Goal: Task Accomplishment & Management: Manage account settings

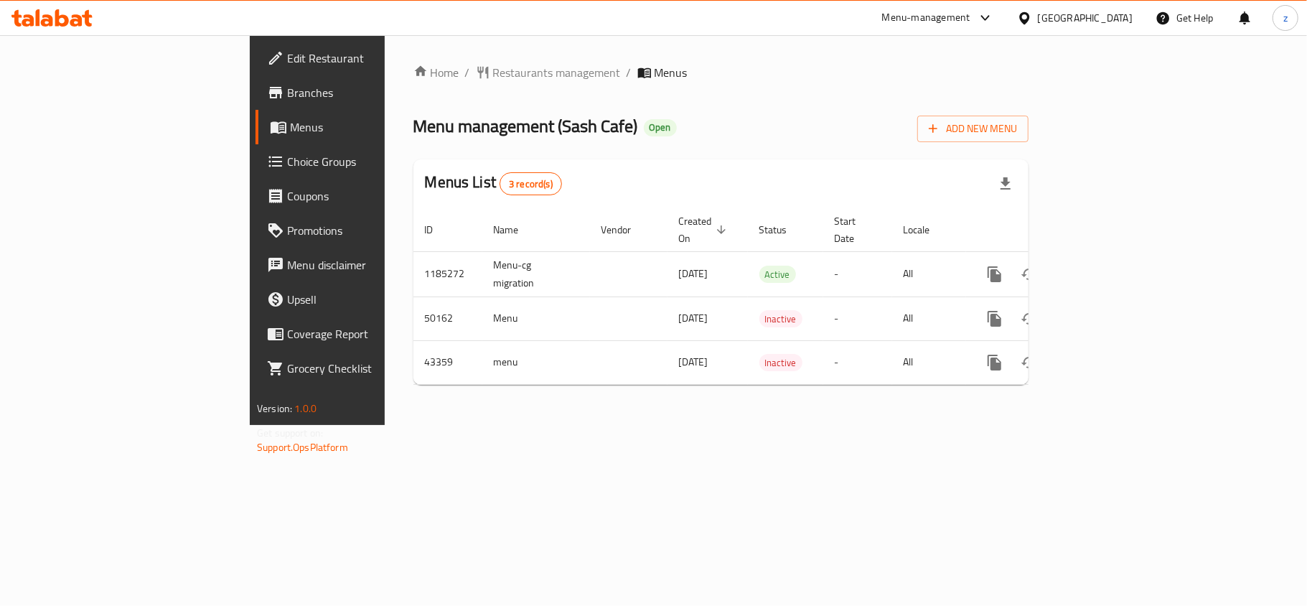
drag, startPoint x: 0, startPoint y: 0, endPoint x: 89, endPoint y: 165, distance: 187.6
click at [287, 165] on span "Choice Groups" at bounding box center [371, 161] width 169 height 17
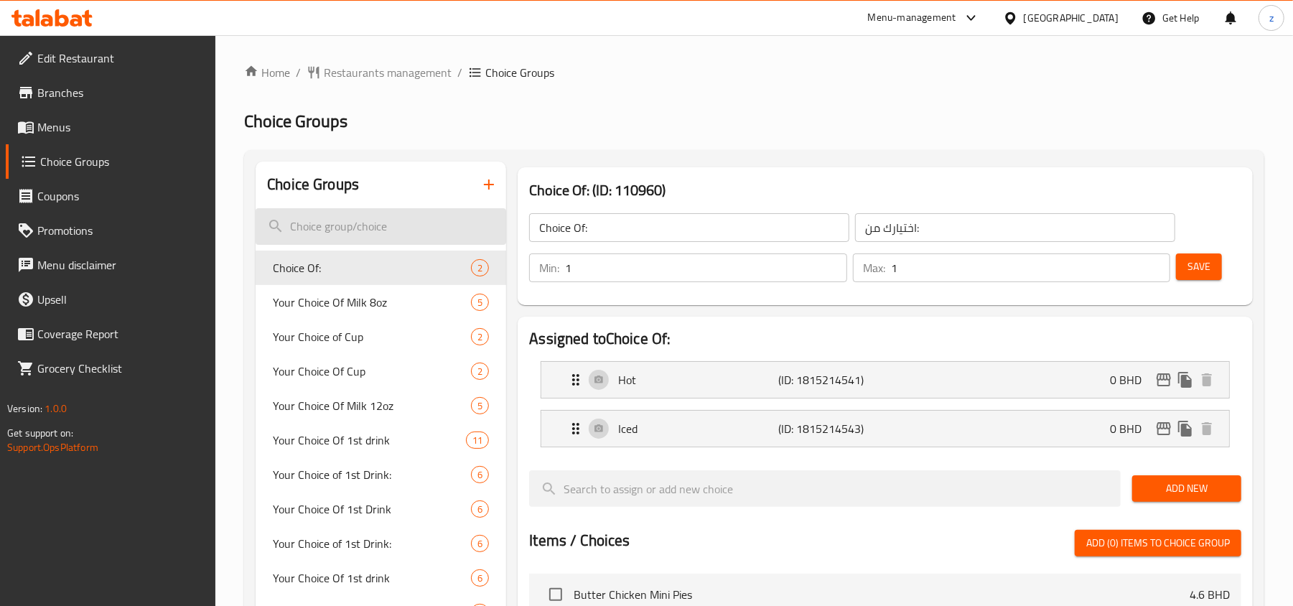
click at [340, 212] on input "search" at bounding box center [381, 226] width 251 height 37
paste input "Your Choice of First Drink"
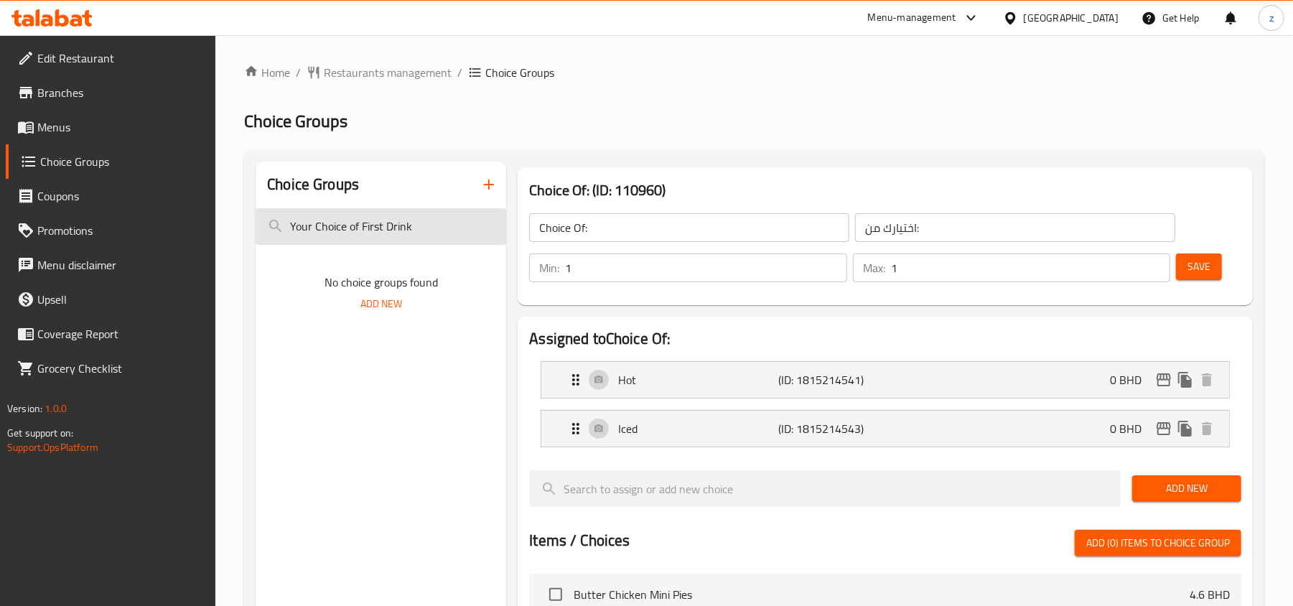
click at [435, 220] on input "Your Choice of First Drink" at bounding box center [381, 226] width 251 height 37
type input "Y"
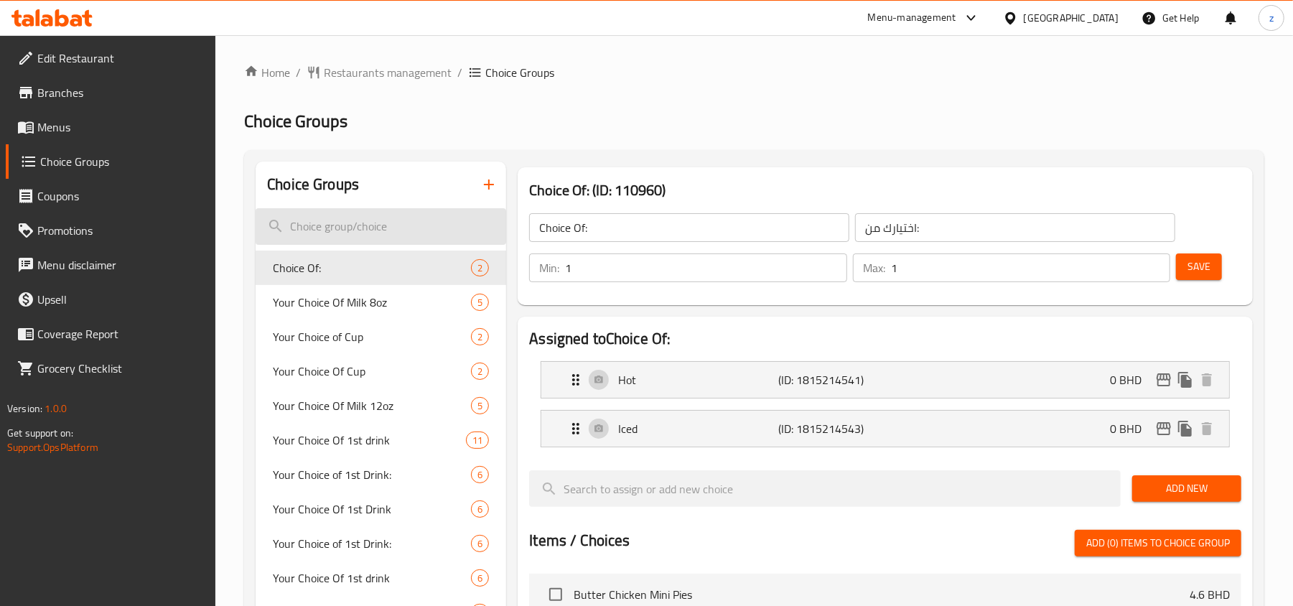
paste input "Your Choice of First Drink"
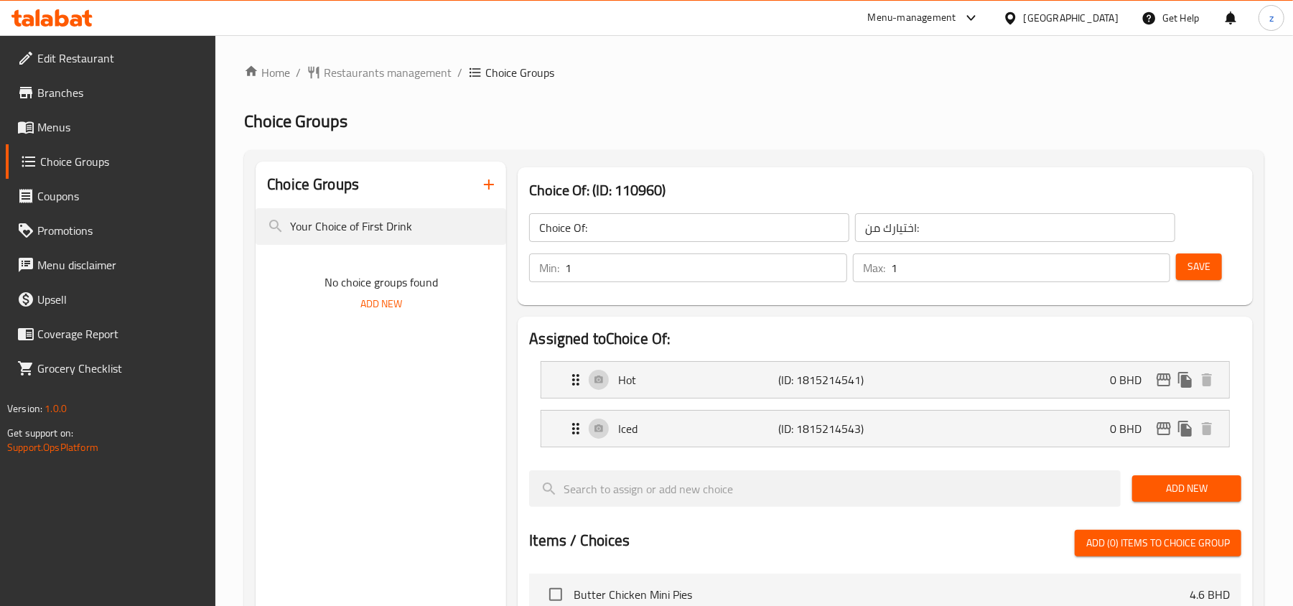
drag, startPoint x: 316, startPoint y: 233, endPoint x: -169, endPoint y: 204, distance: 485.4
click at [0, 204] on html "​ Menu-management Bahrain Get Help z Edit Restaurant Branches Menus Choice Grou…" at bounding box center [646, 303] width 1293 height 606
type input "Choice of First Drink"
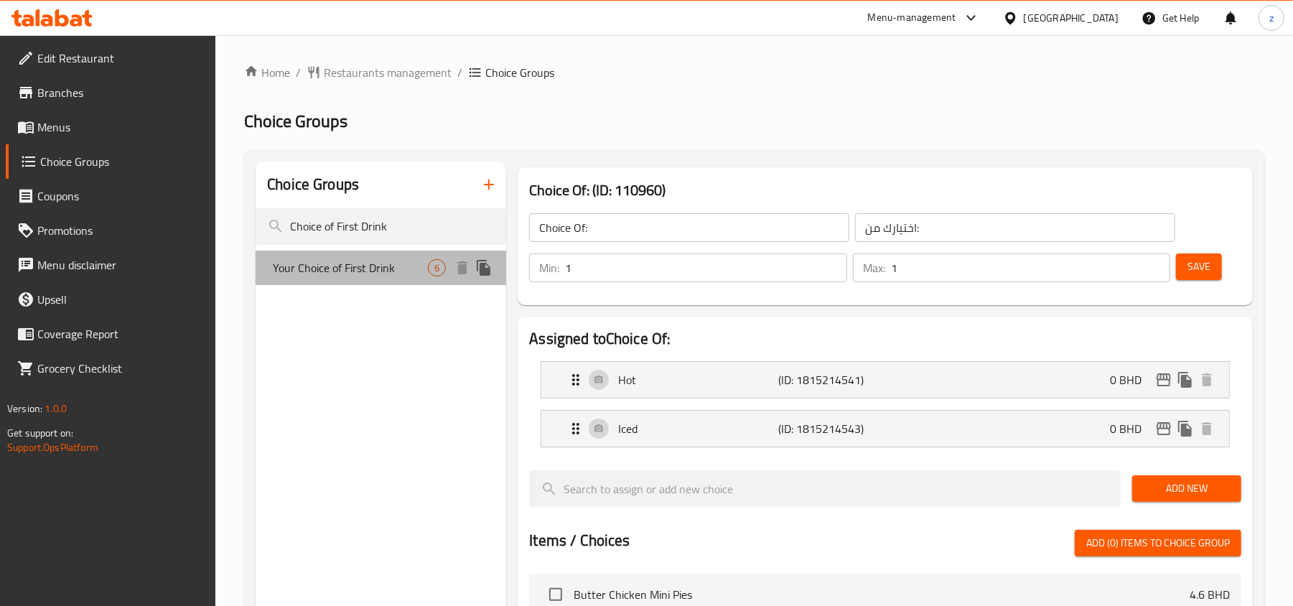
click at [370, 267] on span "Your Choice of First Drink" at bounding box center [350, 267] width 155 height 17
type input "Your Choice of First Drink"
type input "اختيارك للمشروب الأول"
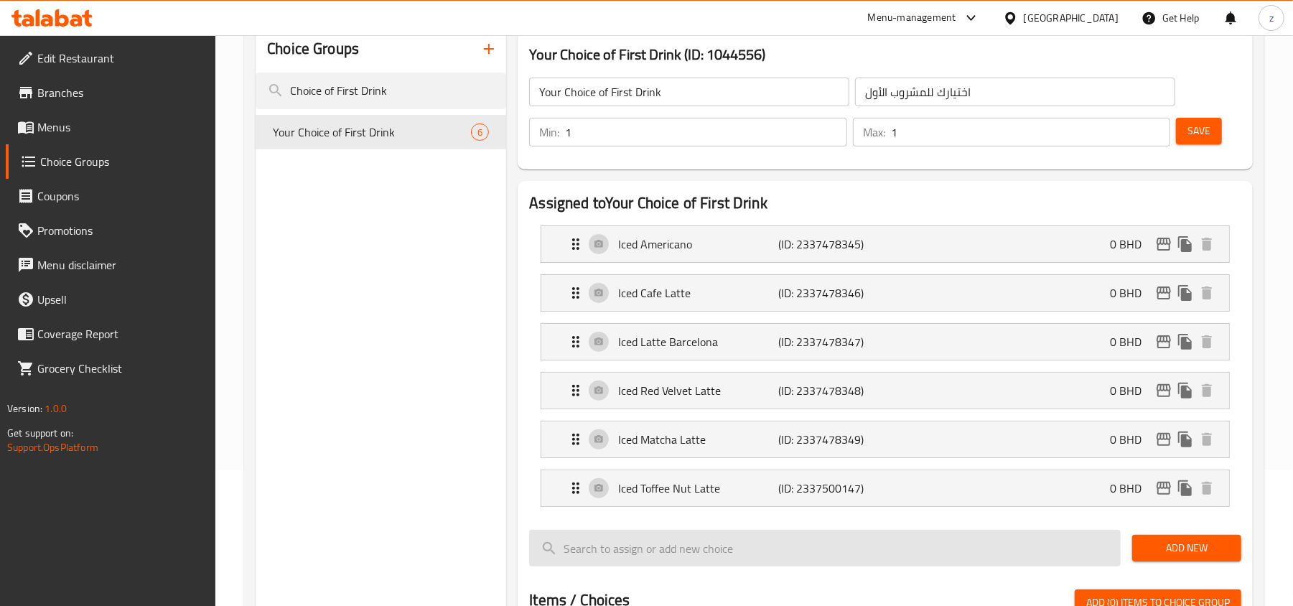
scroll to position [95, 0]
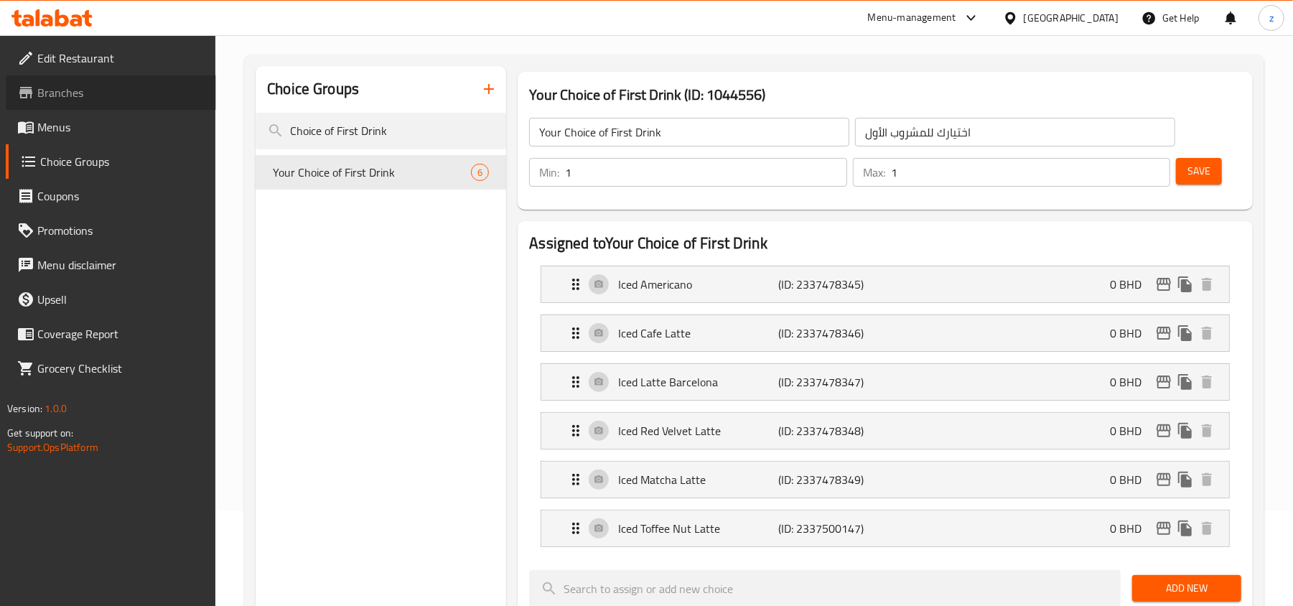
click at [122, 81] on link "Branches" at bounding box center [111, 92] width 210 height 34
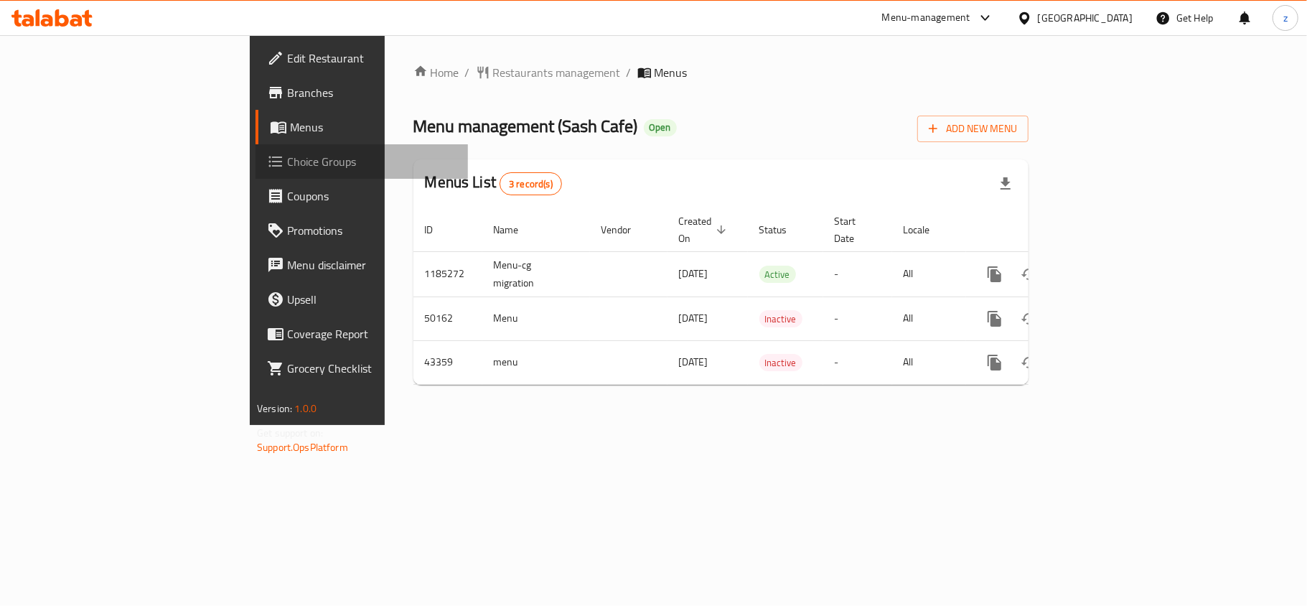
click at [287, 159] on span "Choice Groups" at bounding box center [371, 161] width 169 height 17
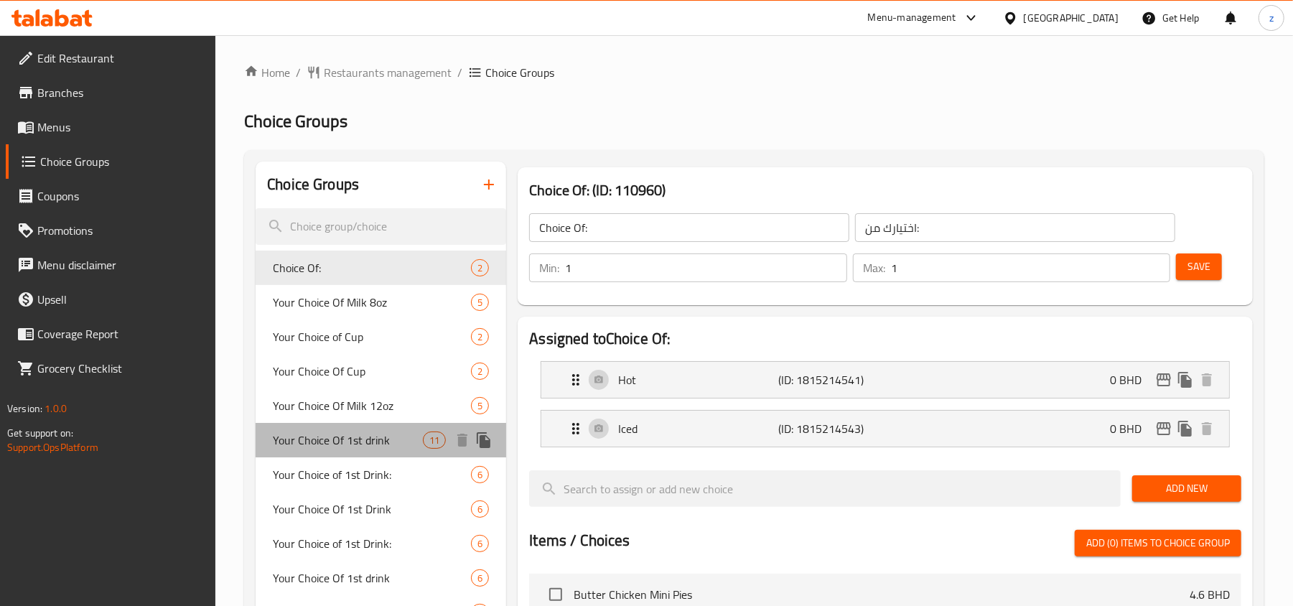
click at [405, 436] on span "Your Choice Of 1st drink" at bounding box center [348, 439] width 150 height 17
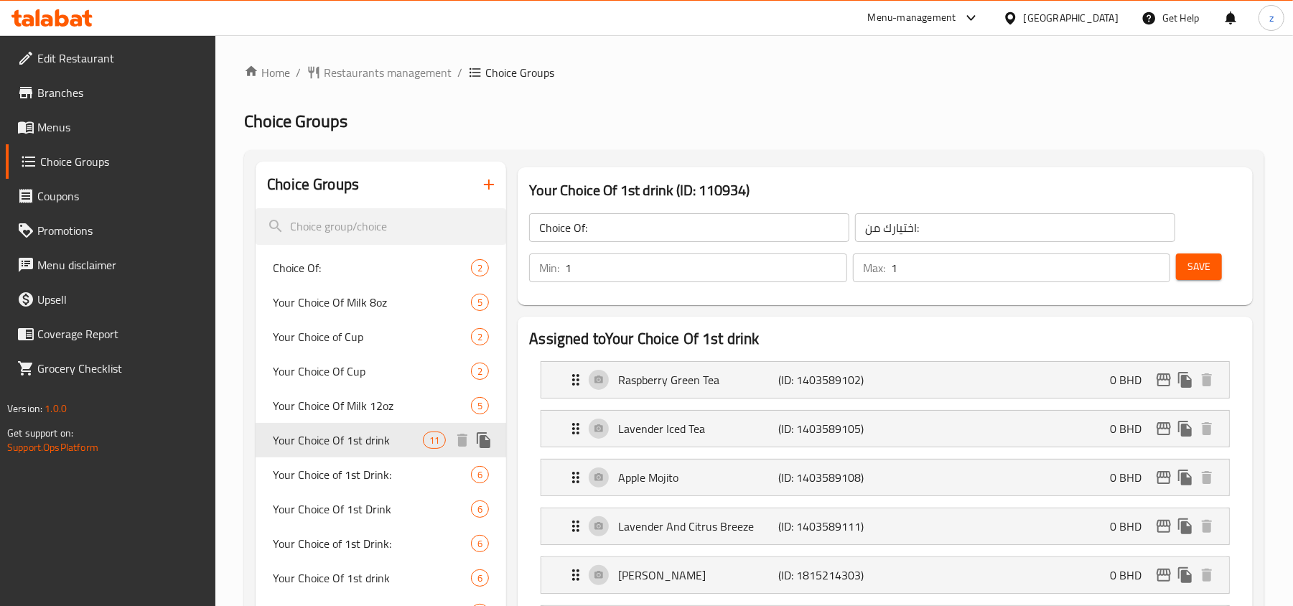
type input "Your Choice Of 1st drink"
type input "اختيارك من المشروب الاول"
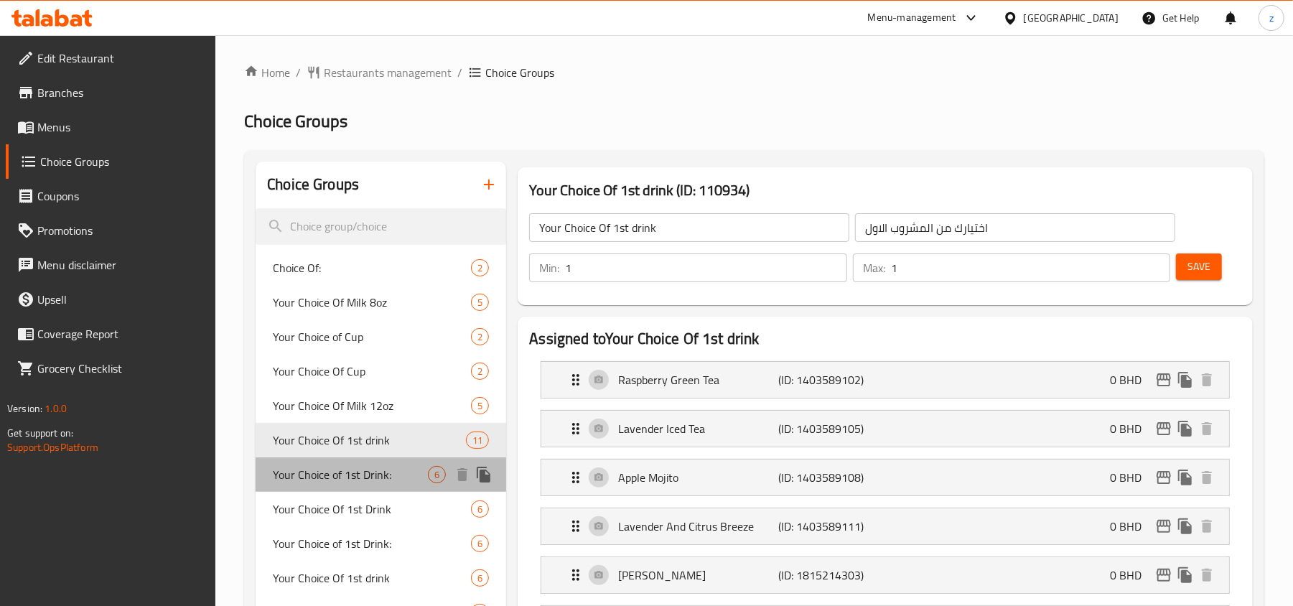
click at [403, 469] on span "Your Choice of 1st Drink:" at bounding box center [350, 474] width 155 height 17
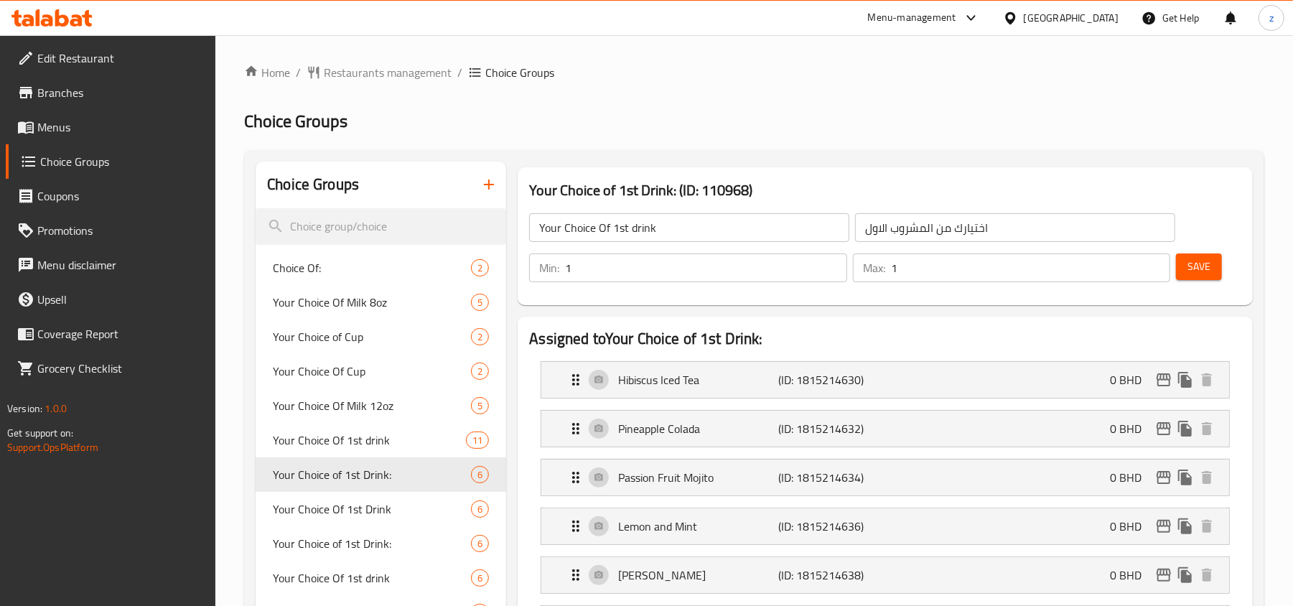
type input "Your Choice of 1st Drink:"
type input "اختيارك من المشروب الأول:"
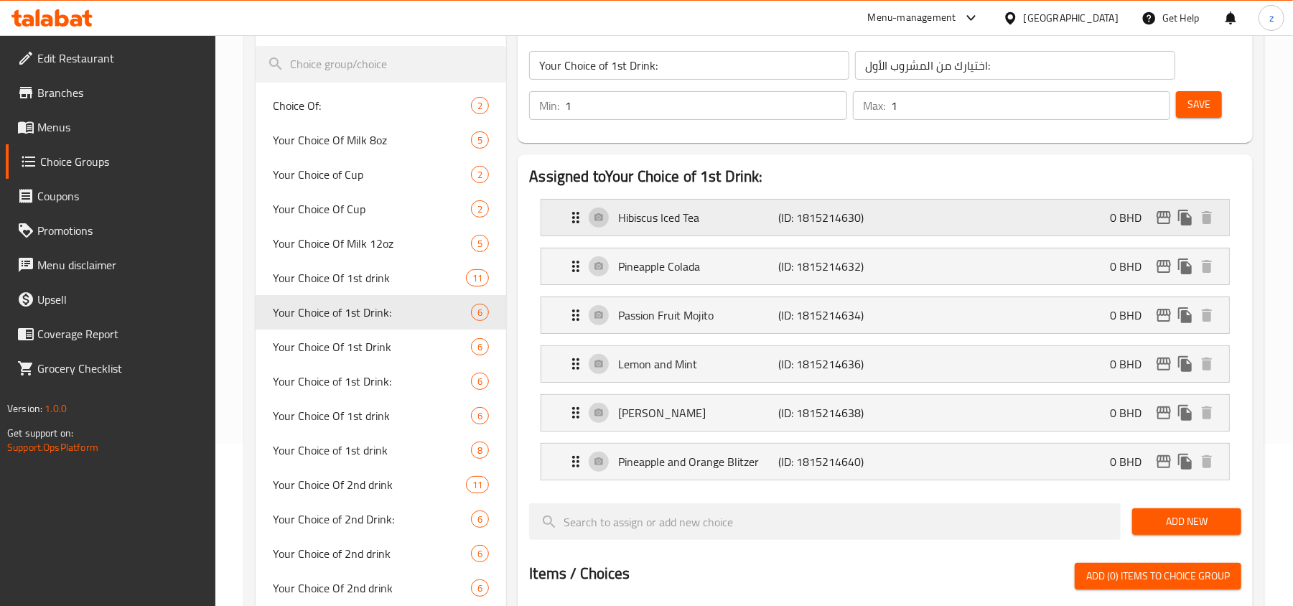
scroll to position [191, 0]
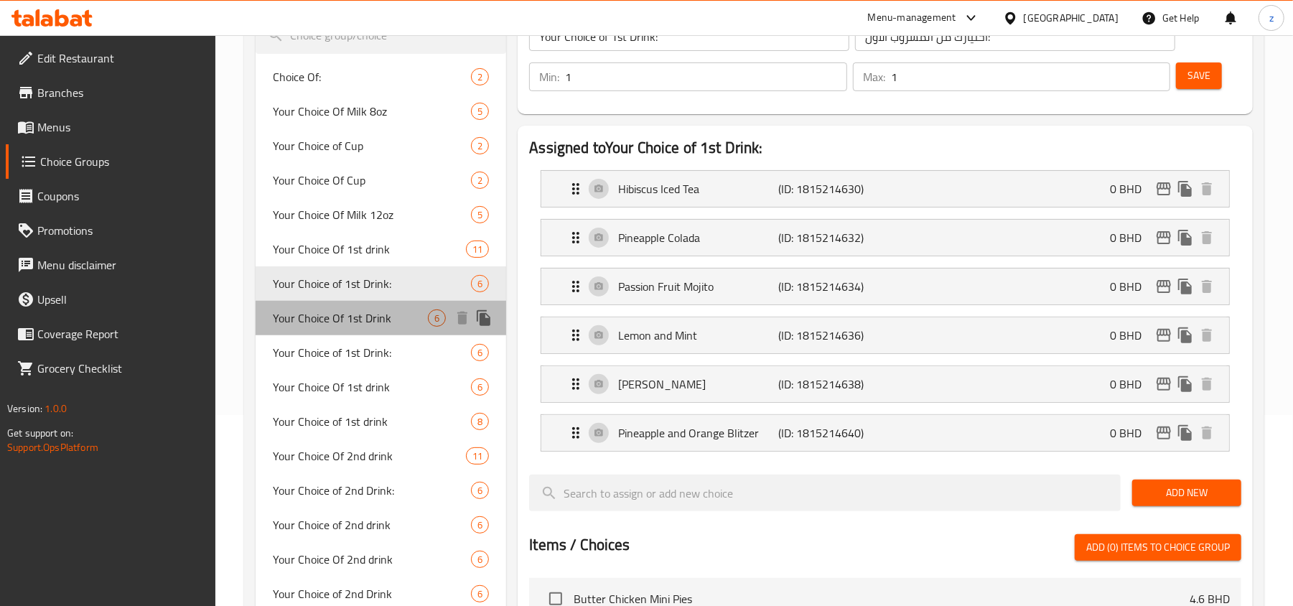
click at [366, 327] on span "Your Choice Of 1st Drink" at bounding box center [350, 317] width 155 height 17
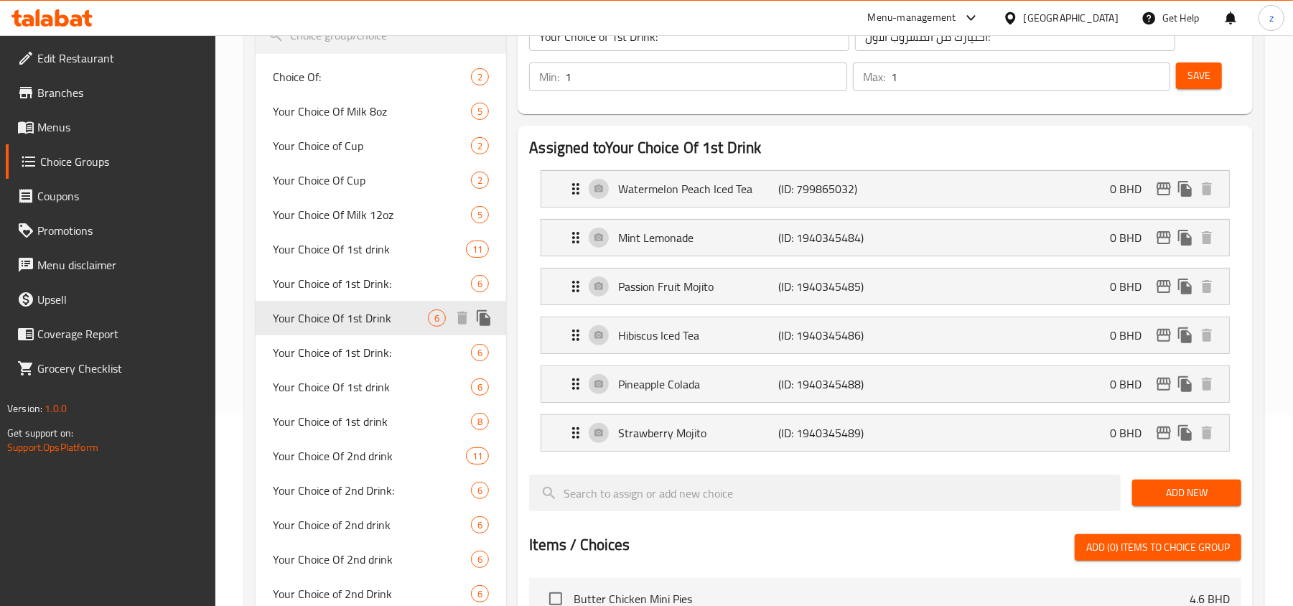
type input "Your Choice Of 1st Drink"
type input "اختيارك للمشروب الأول"
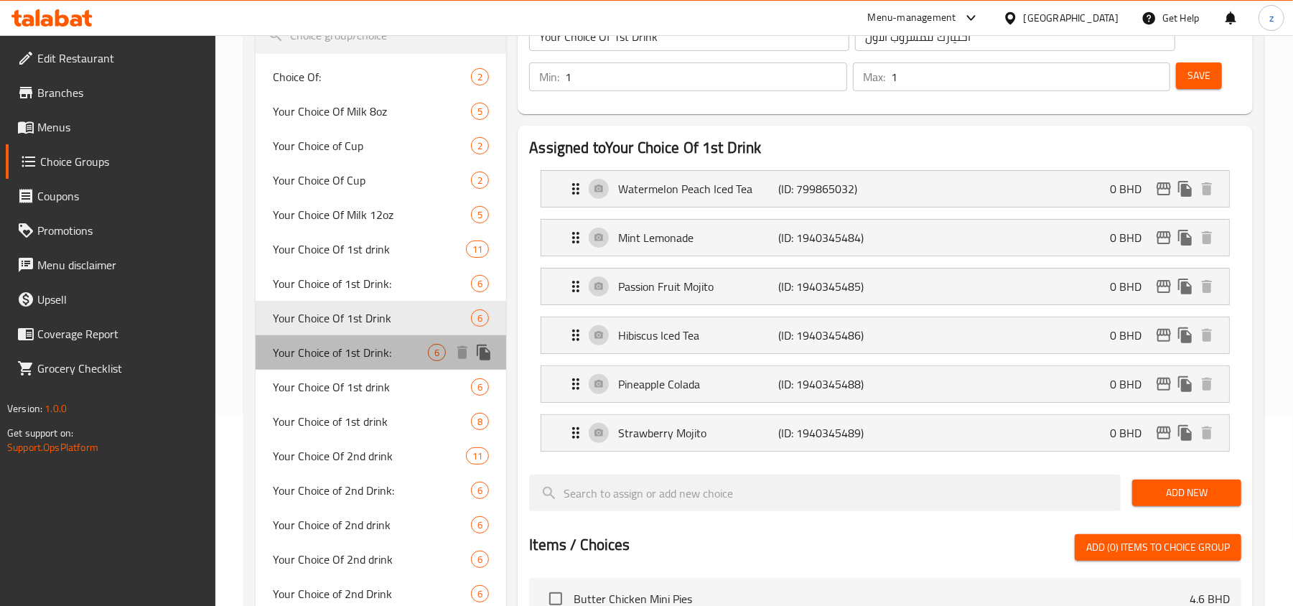
click at [374, 357] on span "Your Choice of 1st Drink:" at bounding box center [350, 352] width 155 height 17
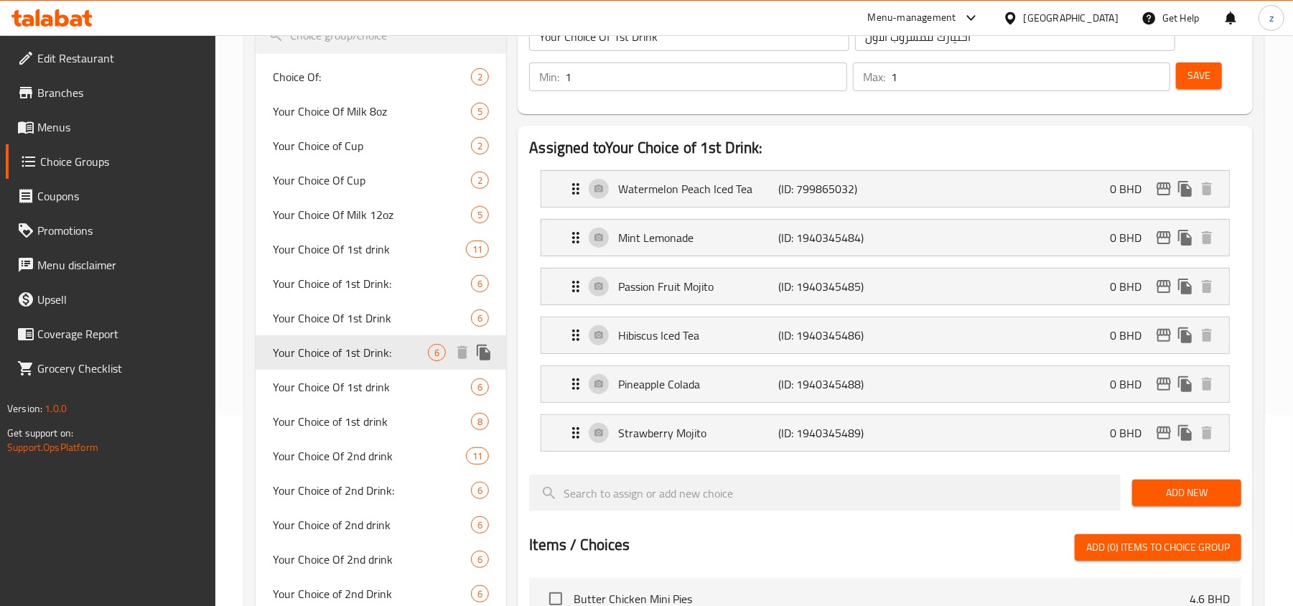
type input "Your Choice of 1st Drink:"
type input "اختيارك من المشروب الأول:"
type input "0"
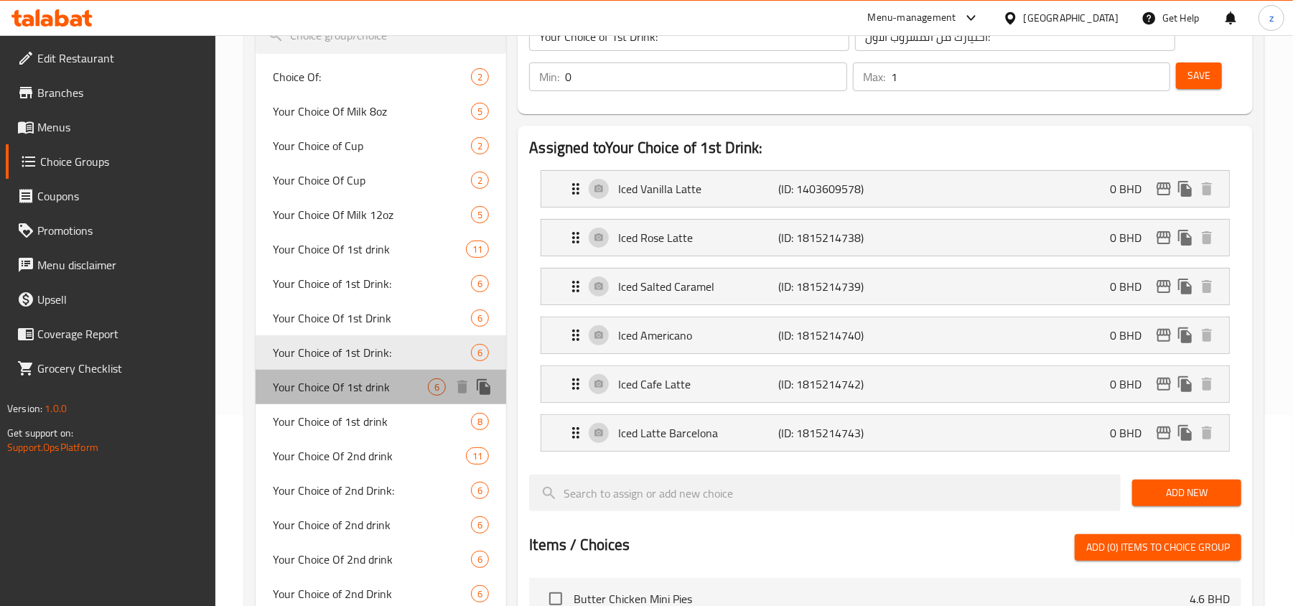
click at [376, 390] on span "Your Choice Of 1st drink" at bounding box center [350, 386] width 155 height 17
type input "Your Choice Of 1st drink"
type input "اختيارك من المشروب الاول"
type input "1"
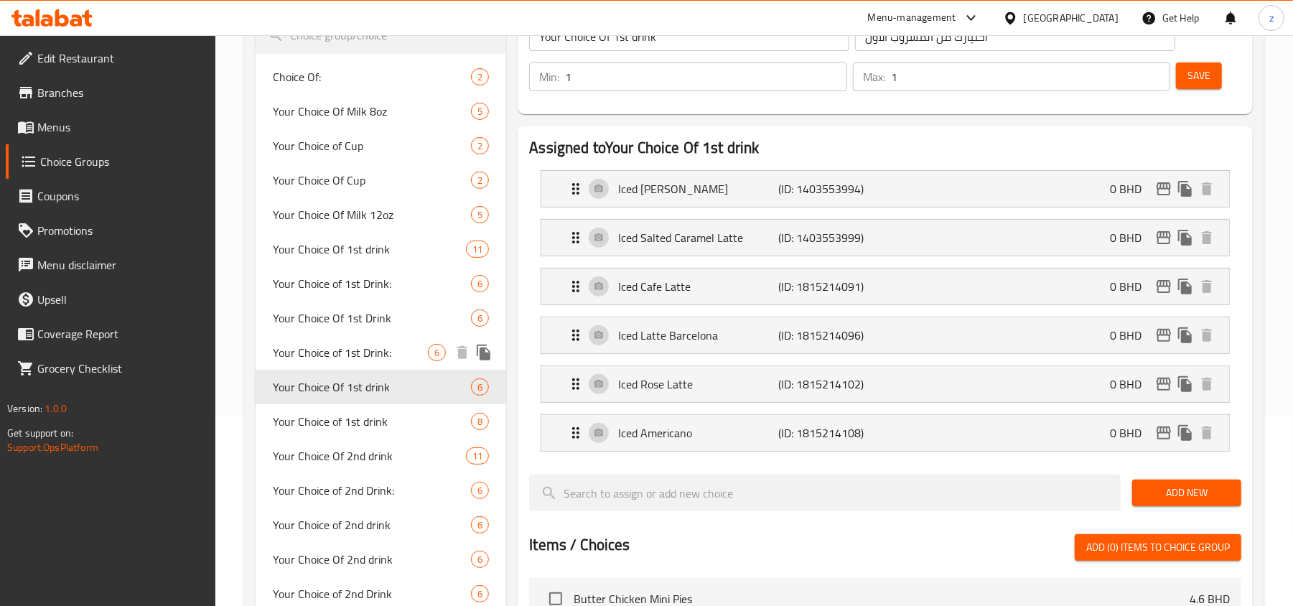
click at [380, 355] on span "Your Choice of 1st Drink:" at bounding box center [350, 352] width 155 height 17
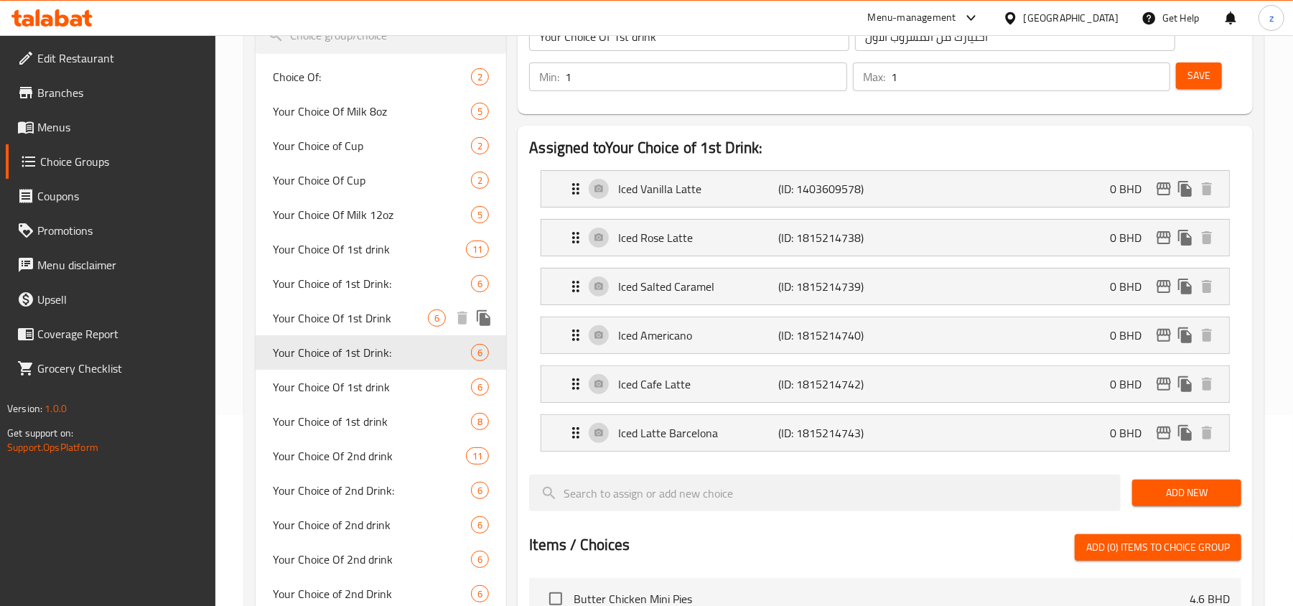
type input "Your Choice of 1st Drink:"
type input "اختيارك من المشروب الأول:"
type input "0"
click at [378, 316] on span "Your Choice Of 1st Drink" at bounding box center [350, 317] width 155 height 17
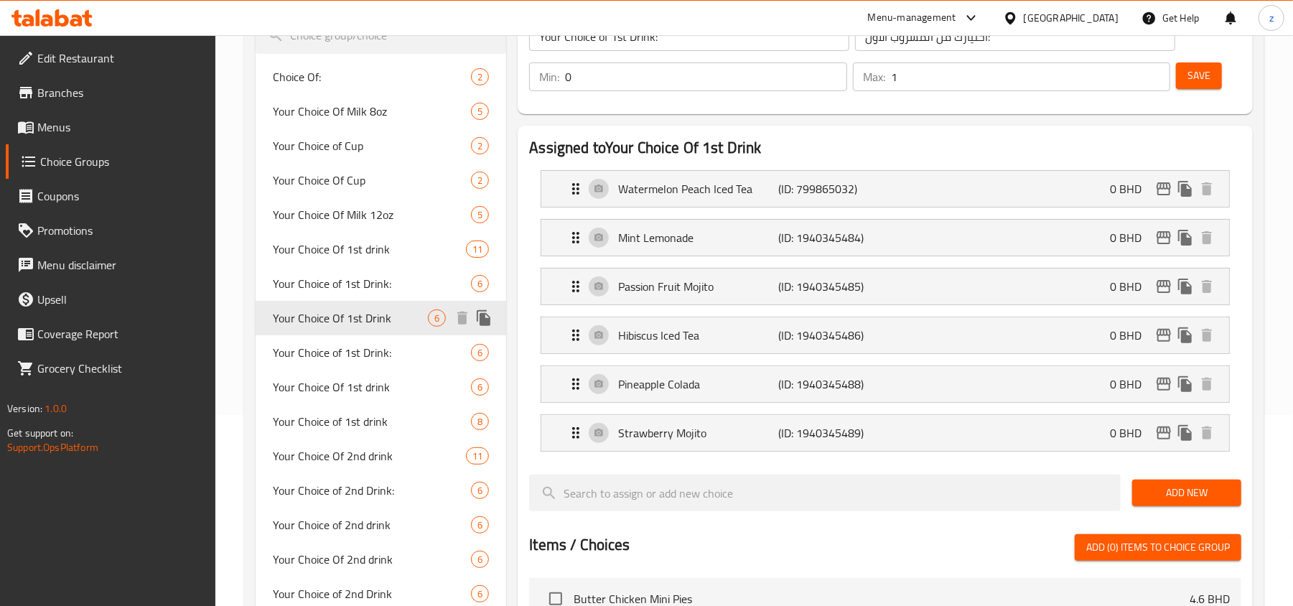
type input "Your Choice Of 1st Drink"
type input "اختيارك للمشروب الأول"
type input "1"
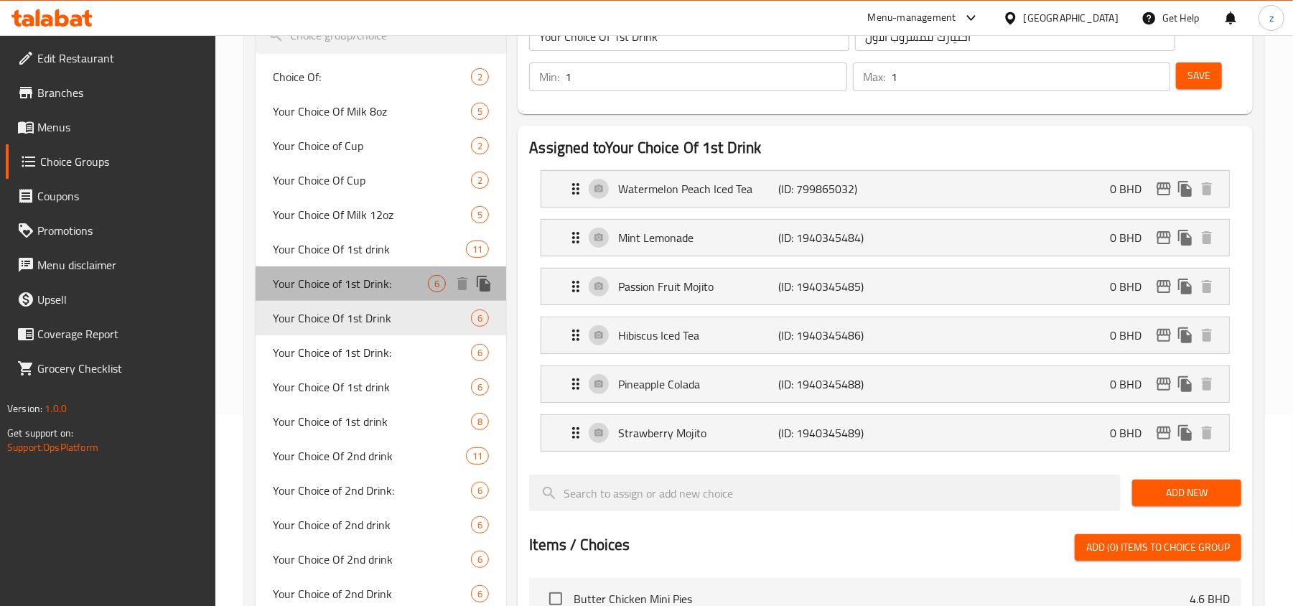
click at [383, 289] on span "Your Choice of 1st Drink:" at bounding box center [350, 283] width 155 height 17
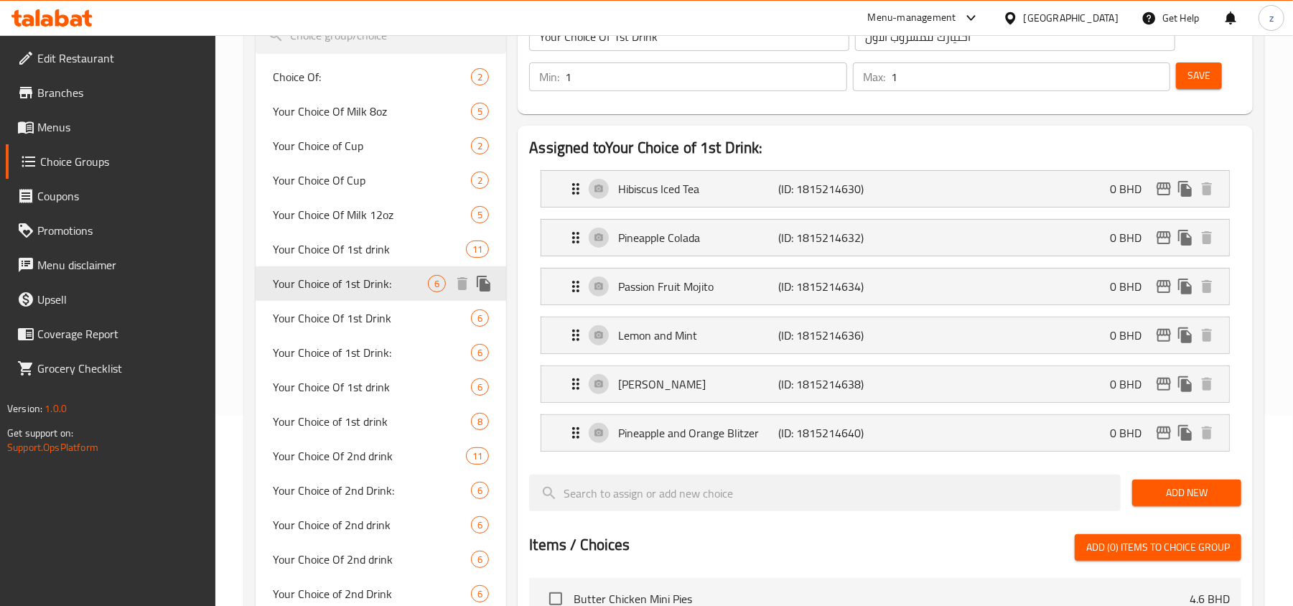
type input "Your Choice of 1st Drink:"
type input "اختيارك من المشروب الأول:"
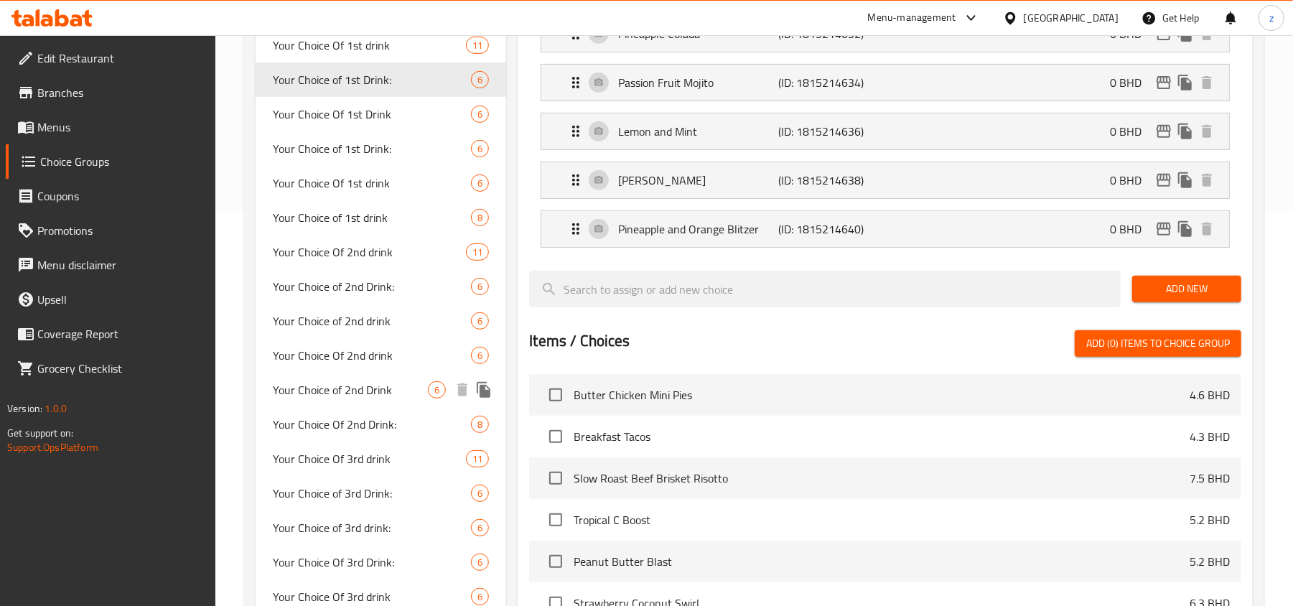
scroll to position [383, 0]
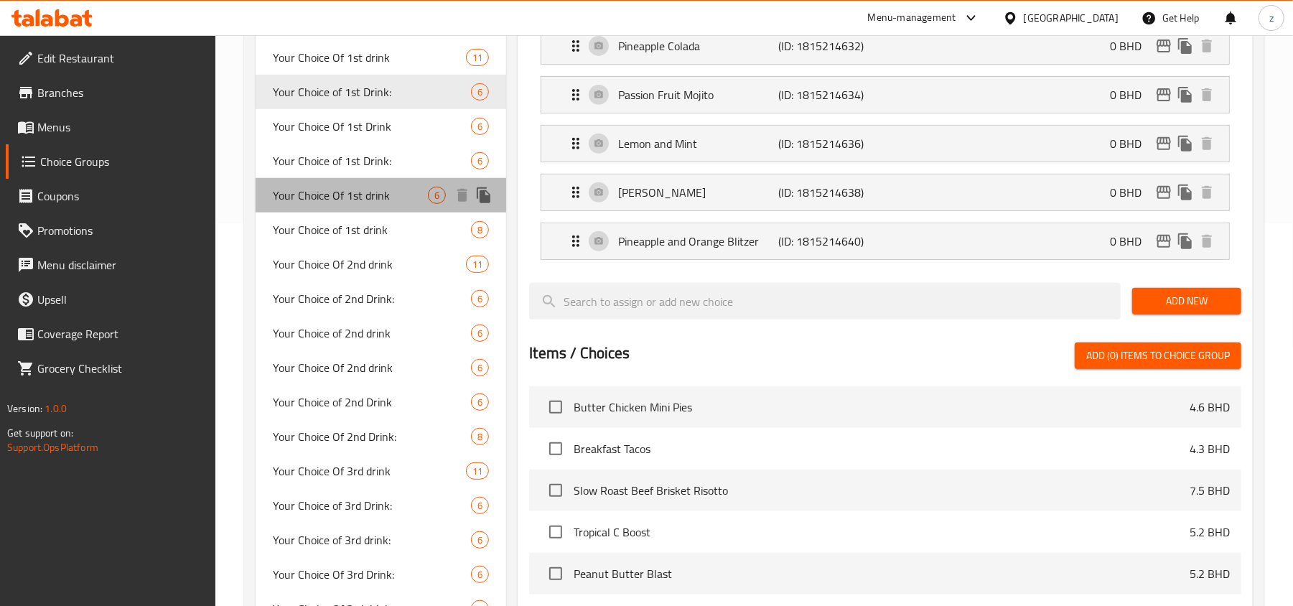
click at [406, 193] on span "Your Choice Of 1st drink" at bounding box center [350, 195] width 155 height 17
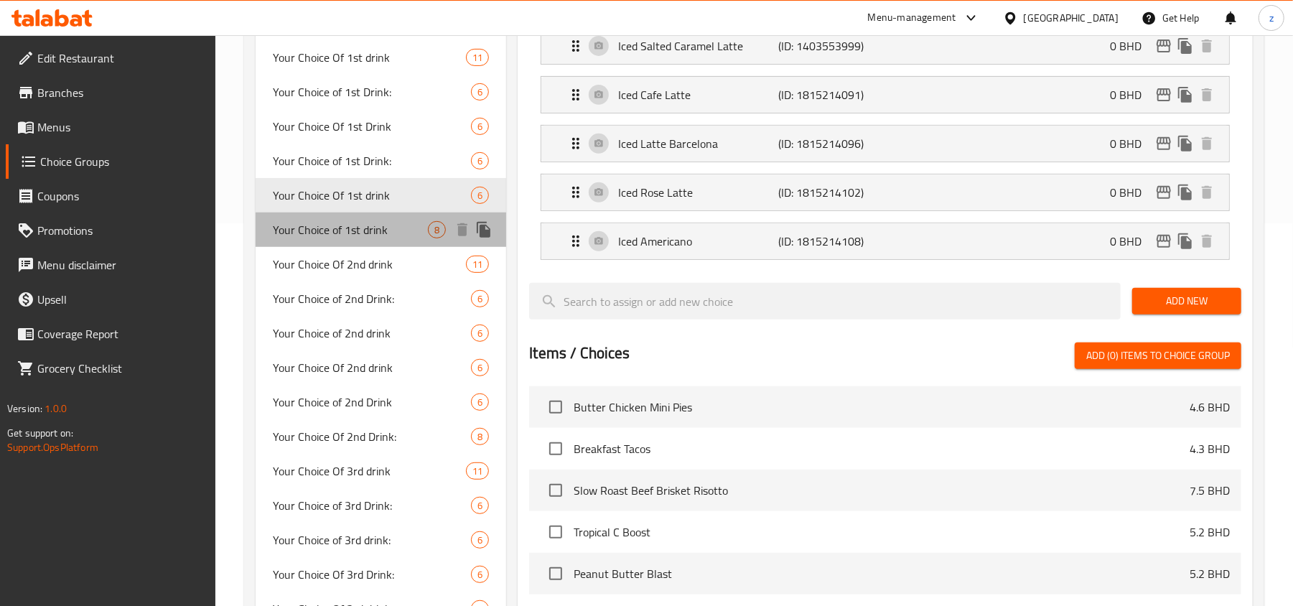
type input "Your Choice Of 1st drink"
type input "اختيارك من المشروب الاول"
click at [386, 230] on span "Your Choice of 1st drink" at bounding box center [350, 229] width 155 height 17
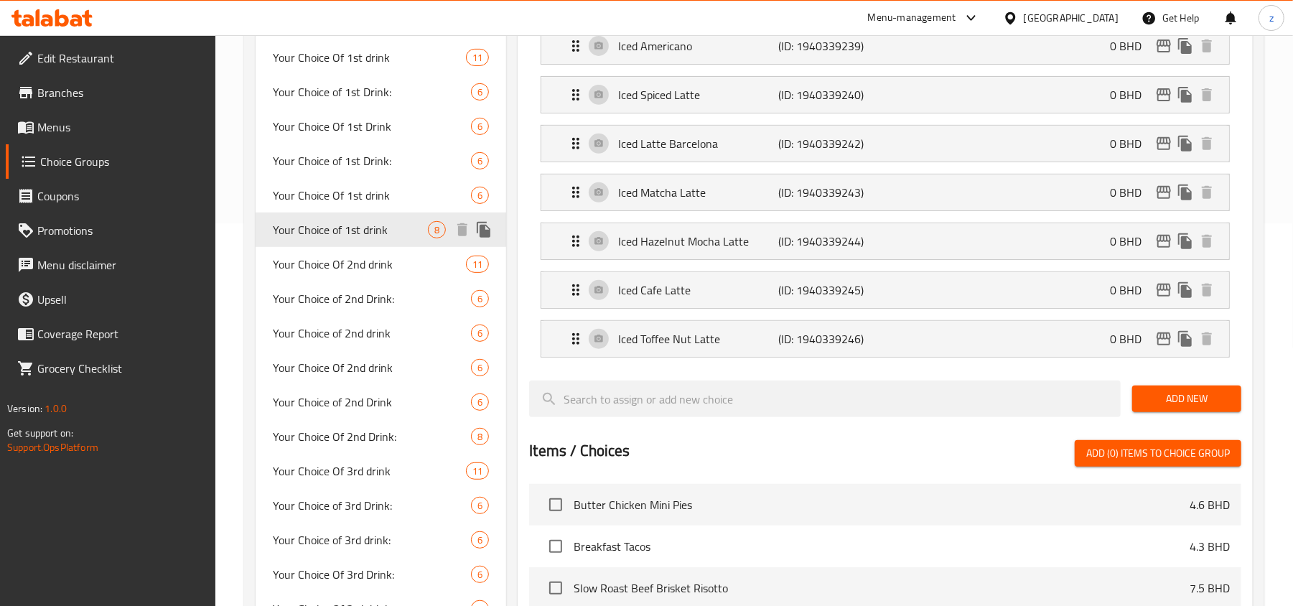
type input "Your Choice of 1st drink"
type input "اختيارك للمشروب الأول"
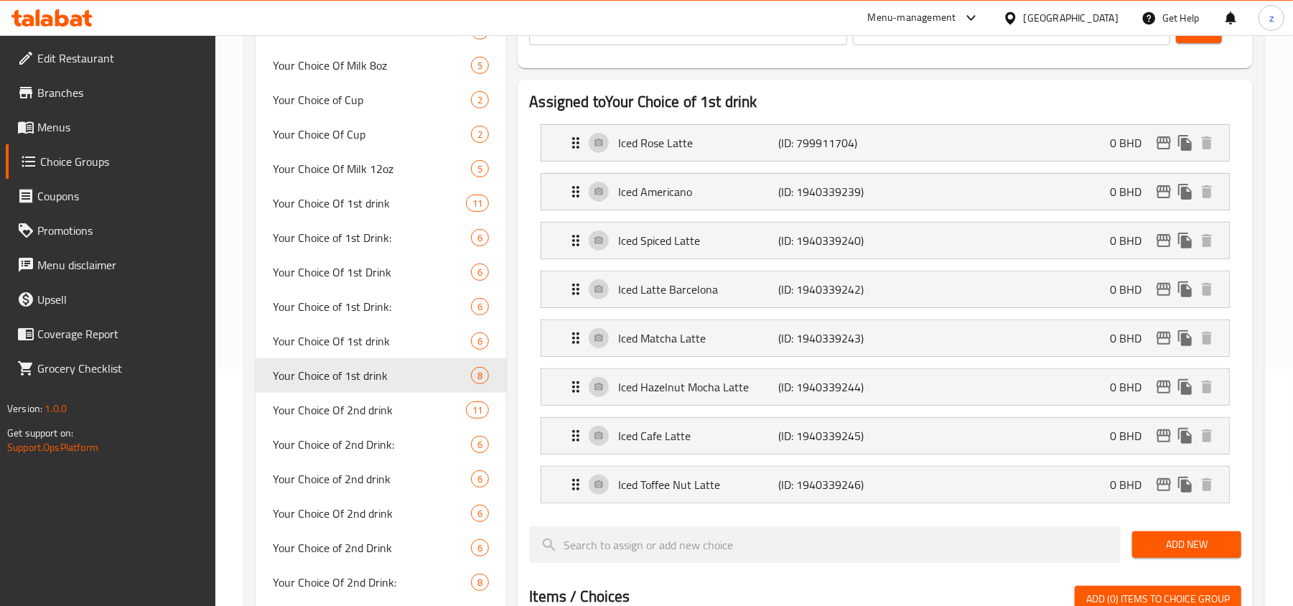
scroll to position [191, 0]
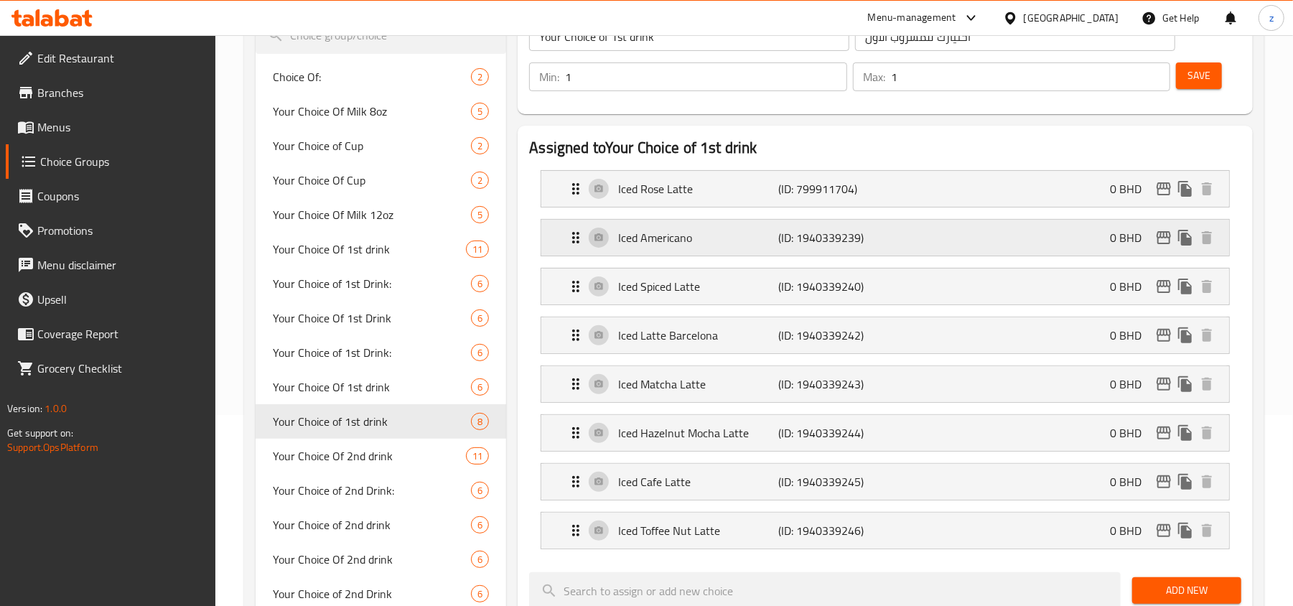
click at [577, 241] on icon "Expand" at bounding box center [575, 237] width 17 height 17
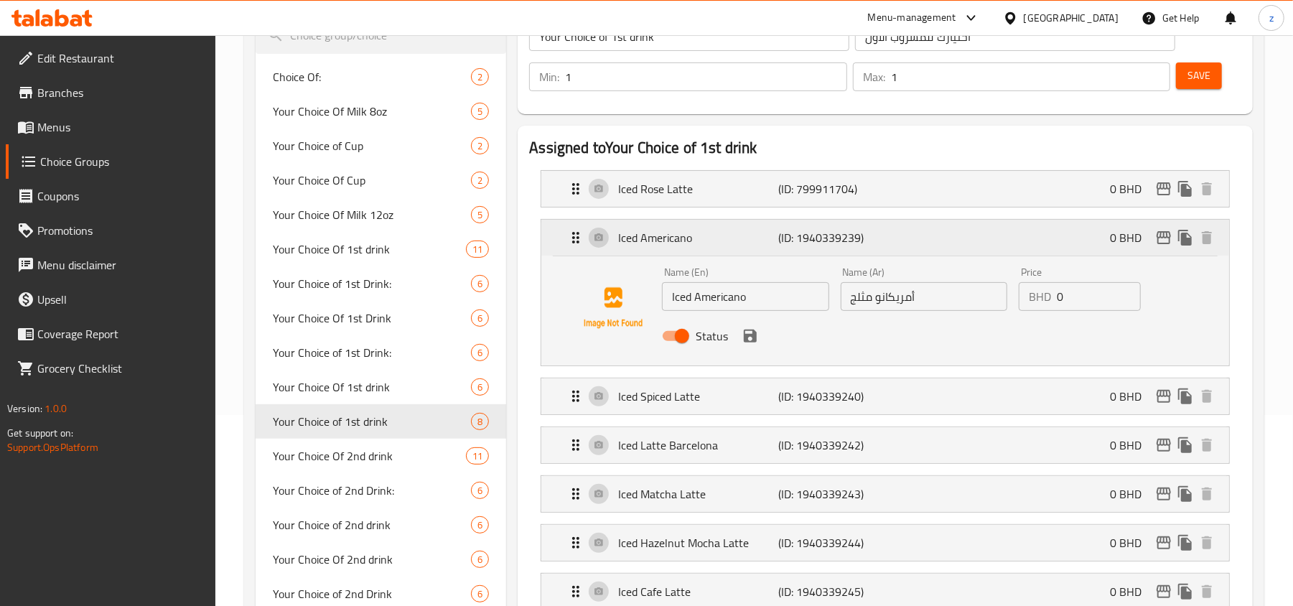
click at [577, 241] on icon "Expand" at bounding box center [575, 237] width 17 height 17
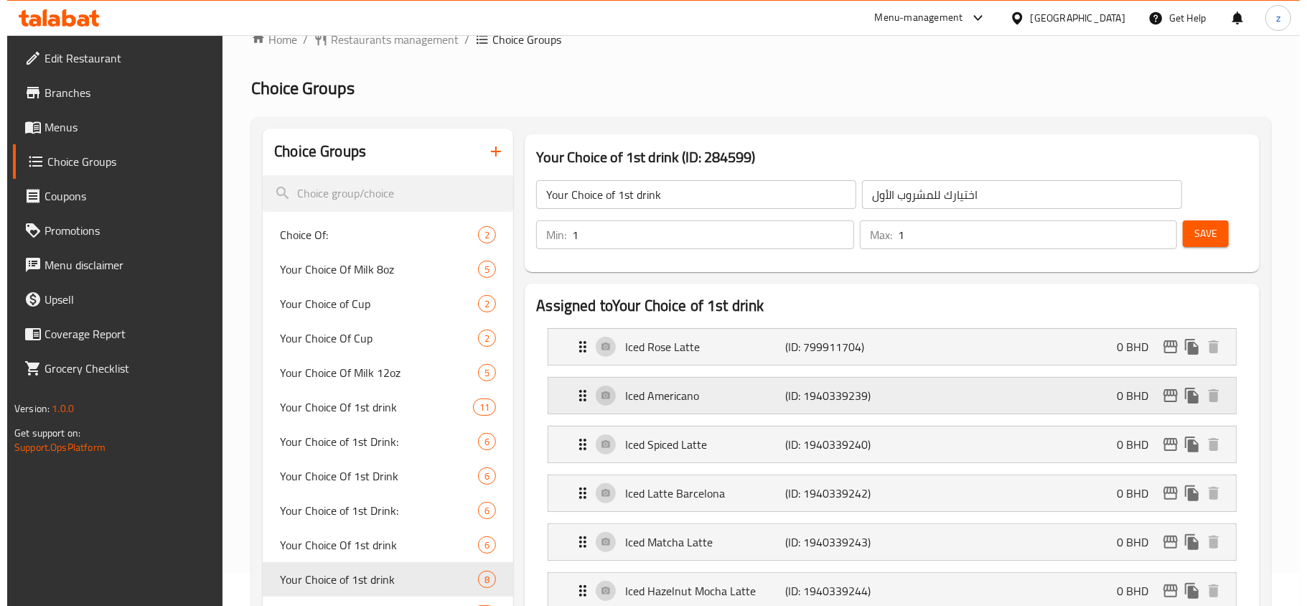
scroll to position [0, 0]
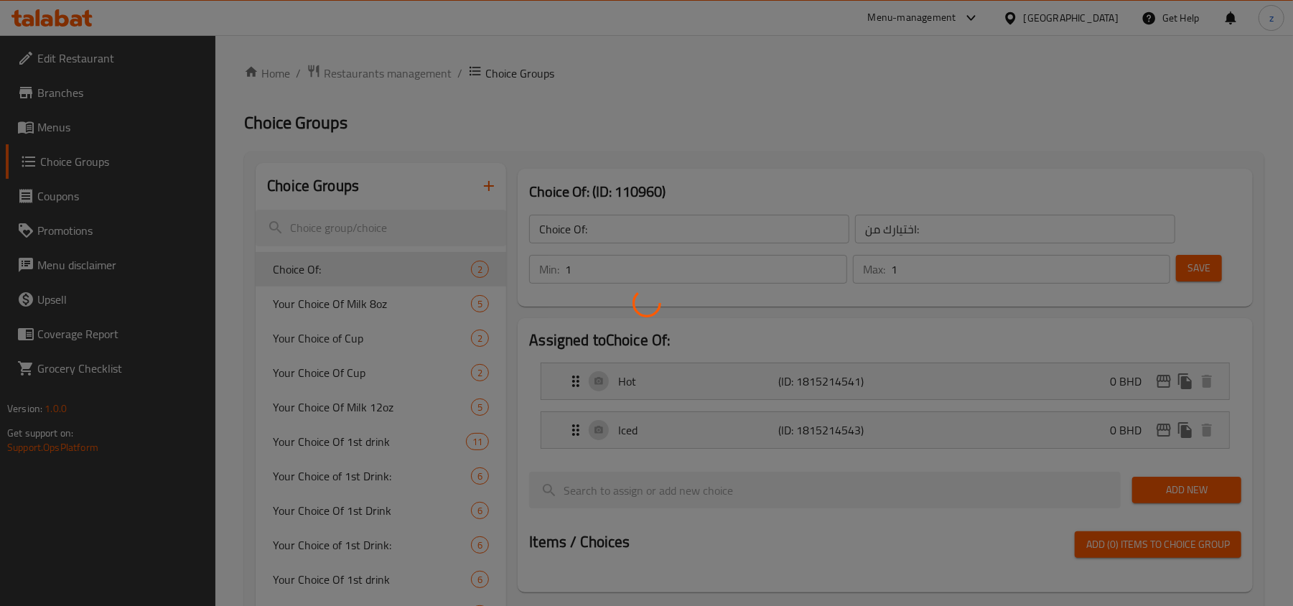
click at [83, 24] on div at bounding box center [646, 303] width 1293 height 606
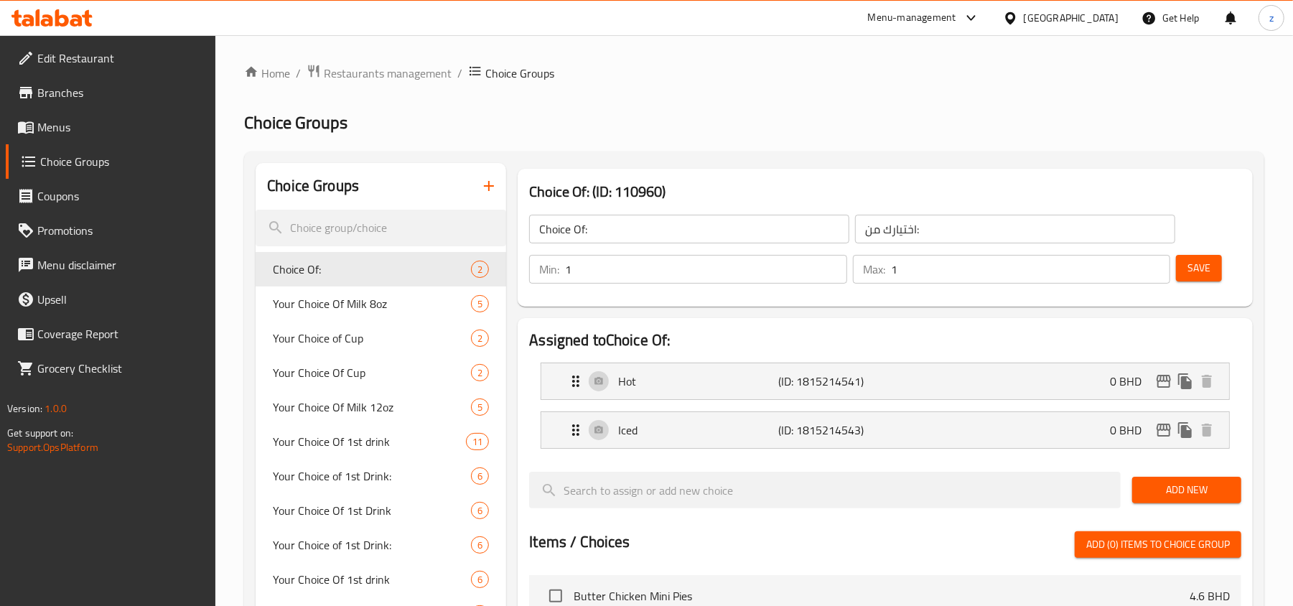
click at [37, 13] on icon at bounding box center [38, 17] width 4 height 17
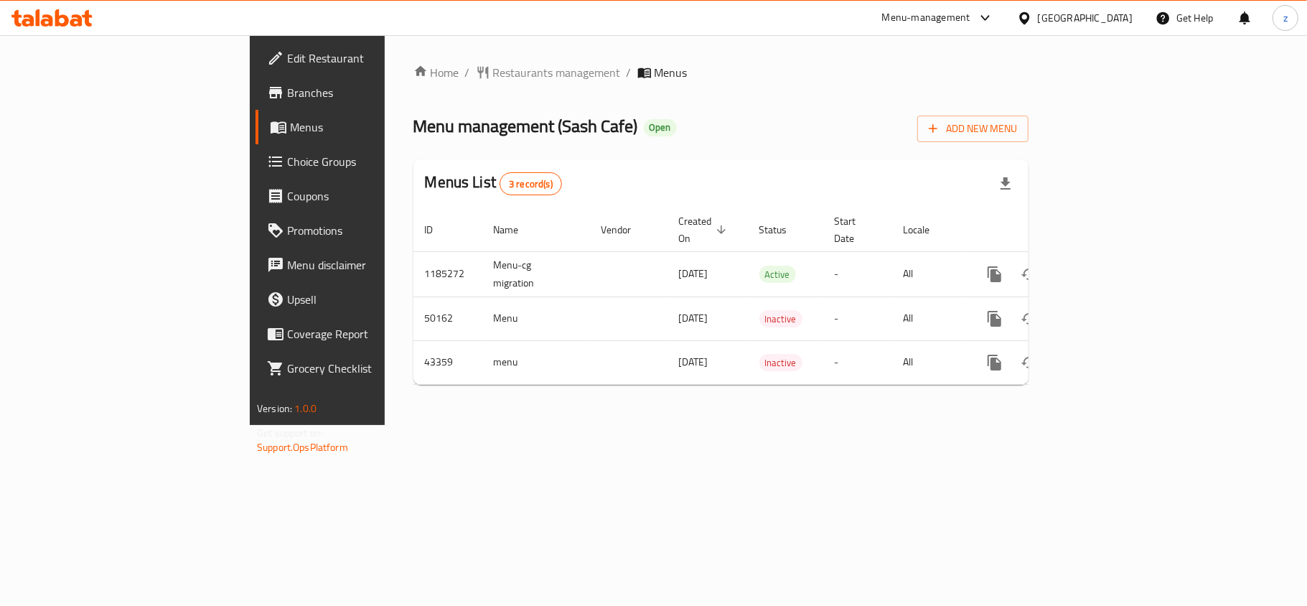
drag, startPoint x: 0, startPoint y: 0, endPoint x: 59, endPoint y: 164, distance: 174.6
click at [287, 164] on span "Choice Groups" at bounding box center [371, 161] width 169 height 17
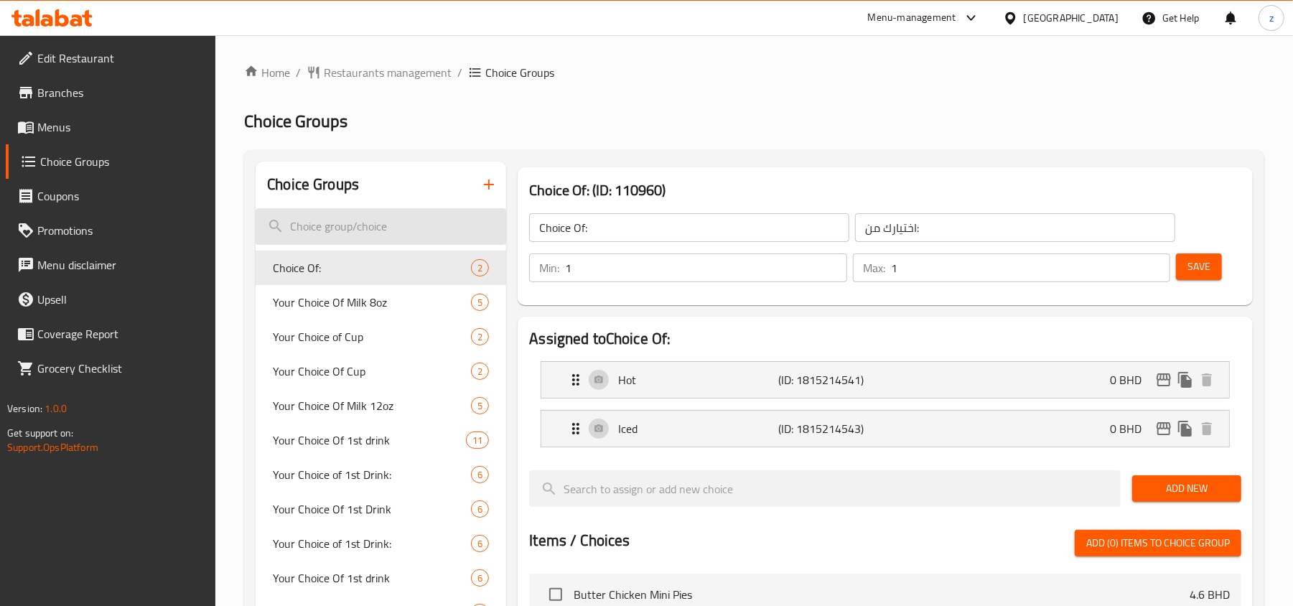
click at [345, 219] on input "search" at bounding box center [381, 226] width 251 height 37
paste input "Your Choice of First Drink"
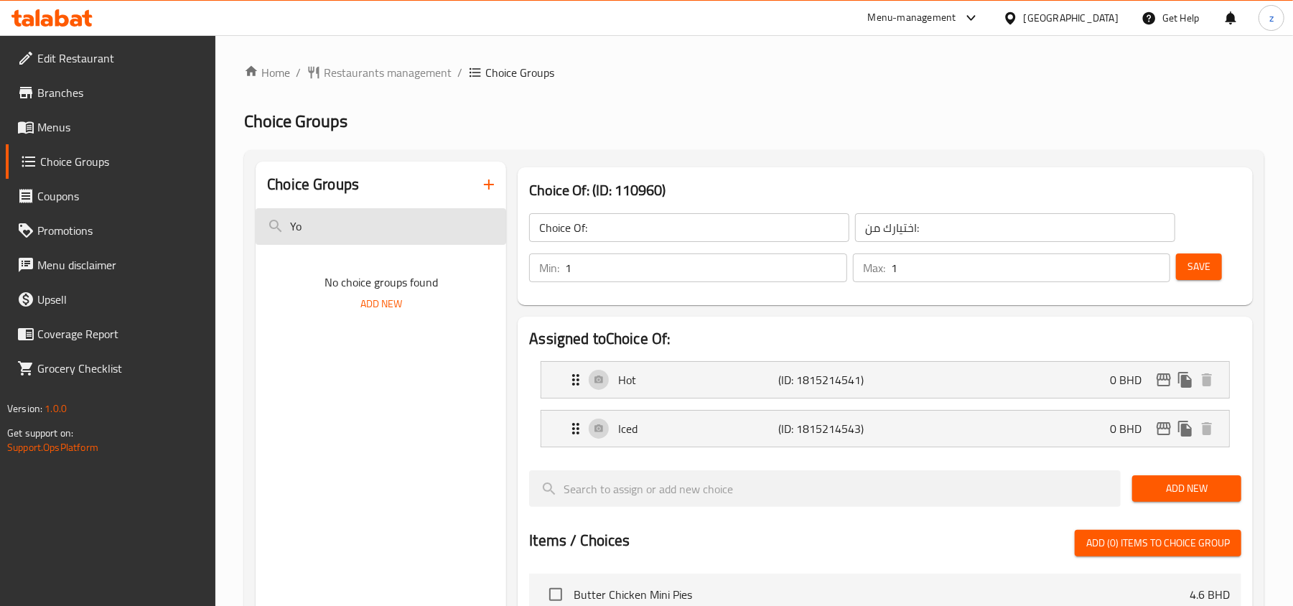
type input "Y"
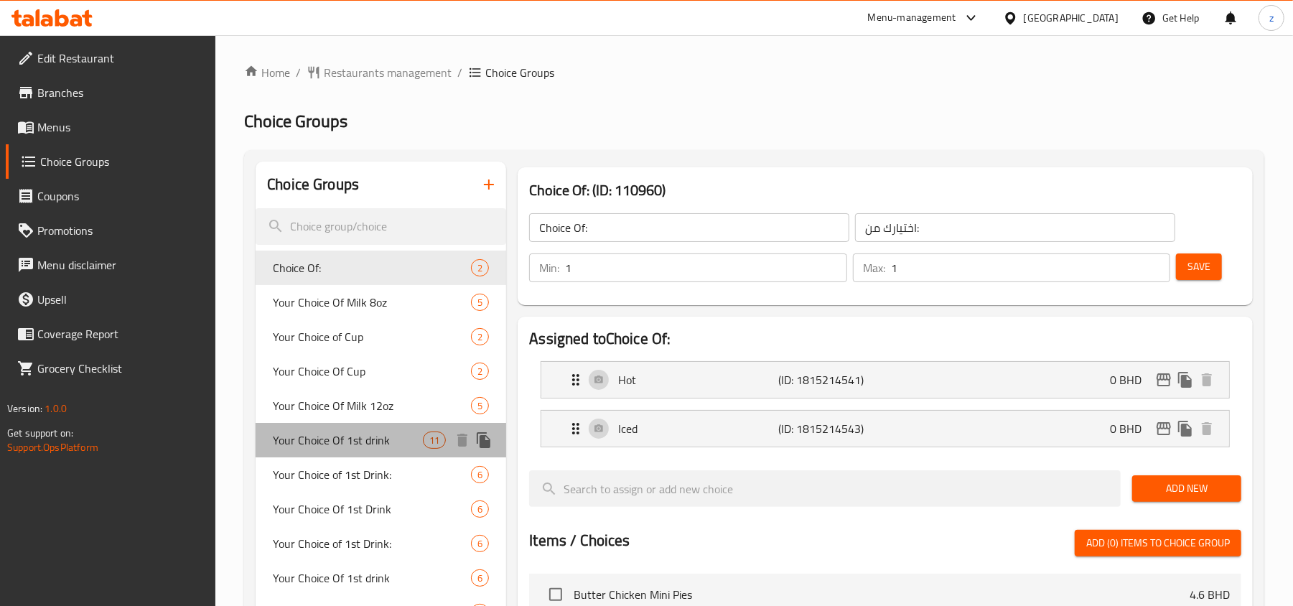
click at [363, 454] on div "Your Choice Of 1st drink 11" at bounding box center [381, 440] width 251 height 34
type input "Your Choice Of 1st drink"
type input "اختيارك من المشروب الاول"
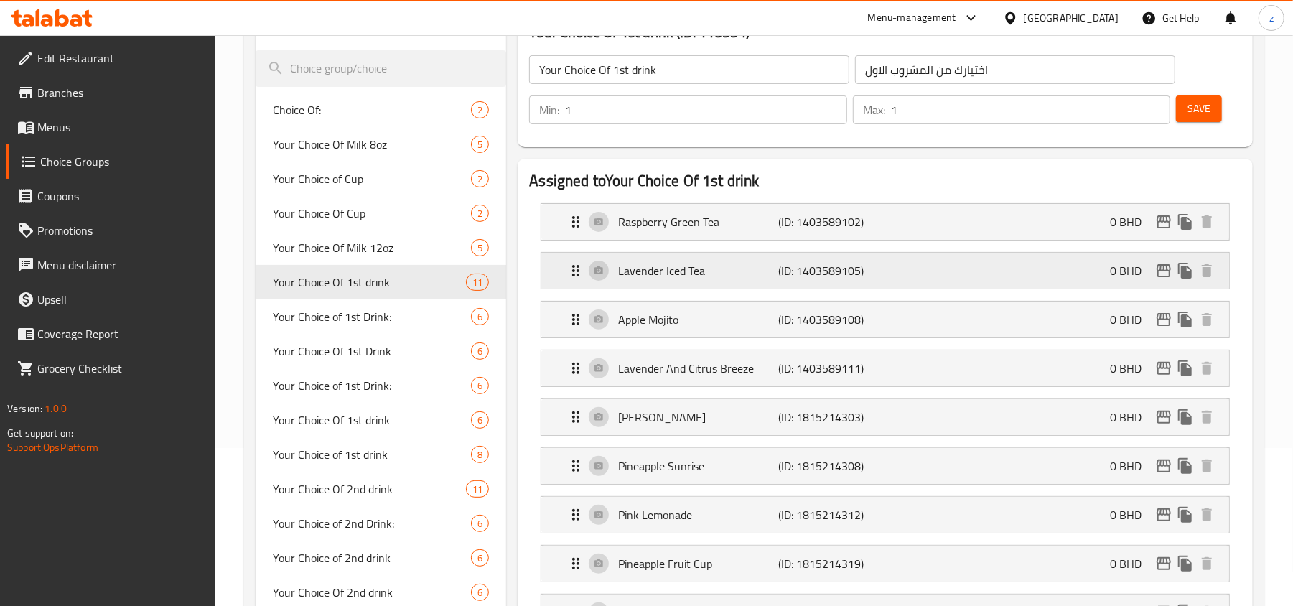
scroll to position [191, 0]
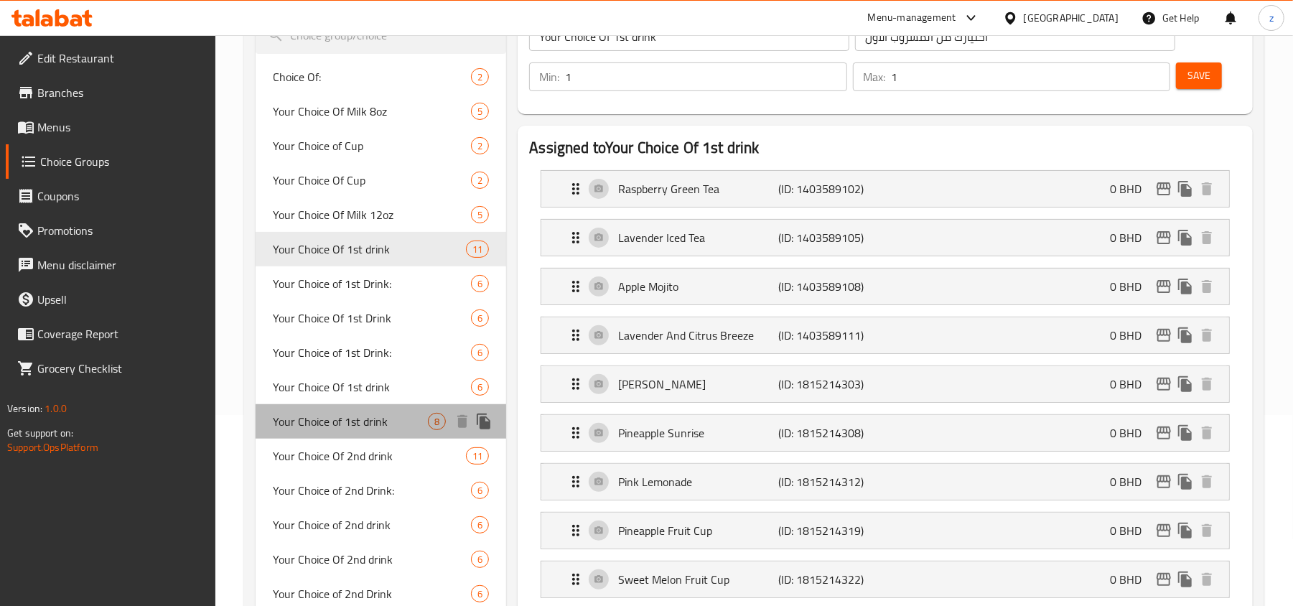
click at [357, 419] on span "Your Choice of 1st drink" at bounding box center [350, 421] width 155 height 17
type input "Your Choice of 1st drink"
type input "اختيارك للمشروب الأول"
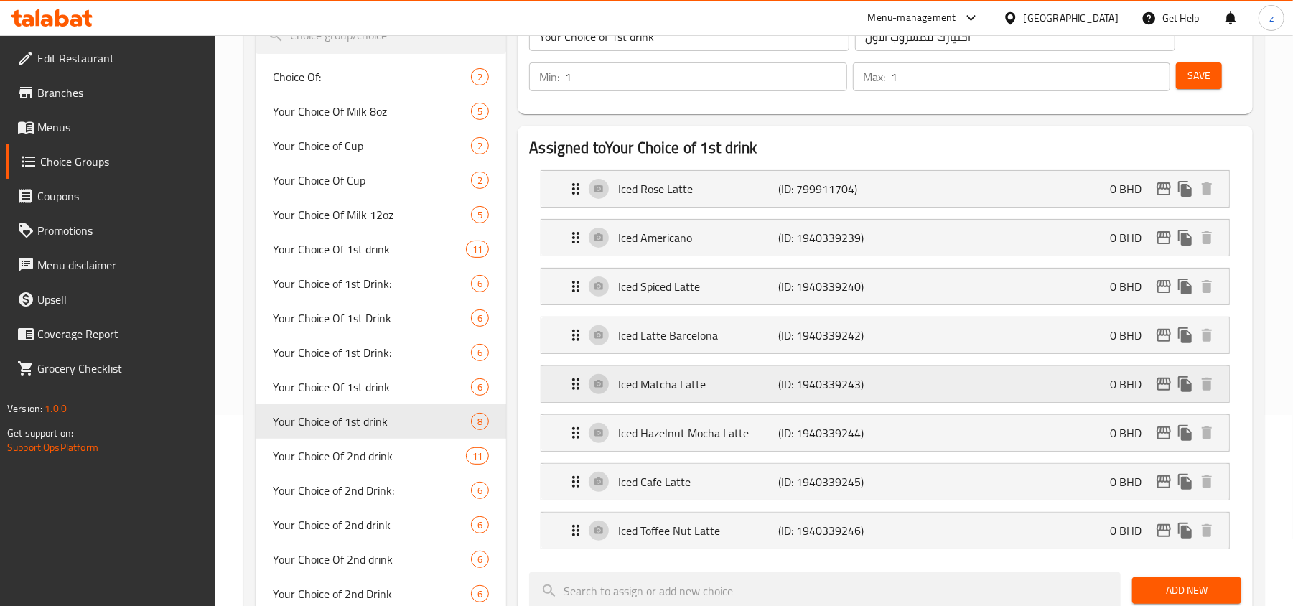
scroll to position [287, 0]
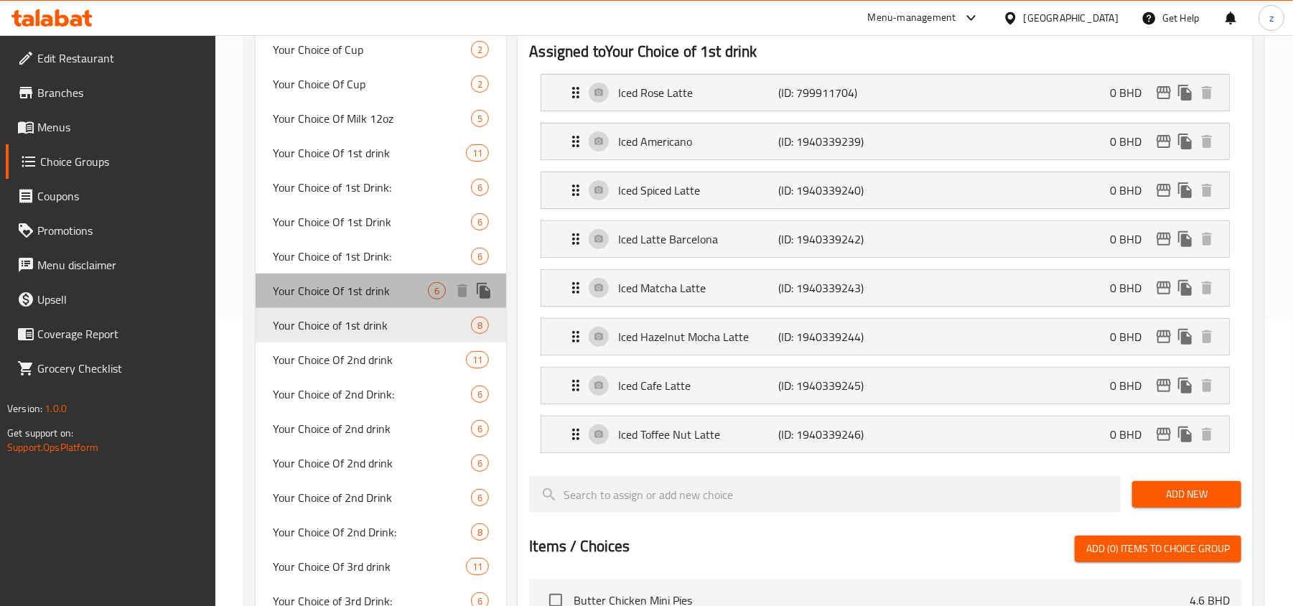
click at [366, 291] on span "Your Choice Of 1st drink" at bounding box center [350, 290] width 155 height 17
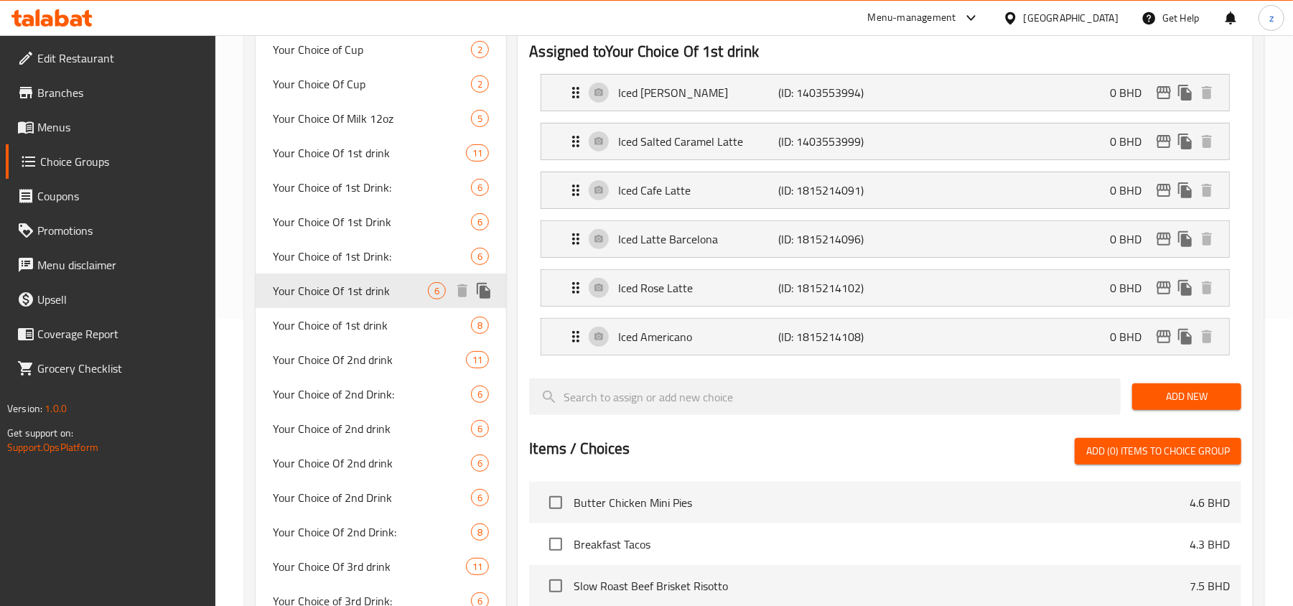
type input "Your Choice Of 1st drink"
type input "اختيارك من المشروب الاول"
click at [363, 261] on span "Your Choice of 1st Drink:" at bounding box center [350, 256] width 155 height 17
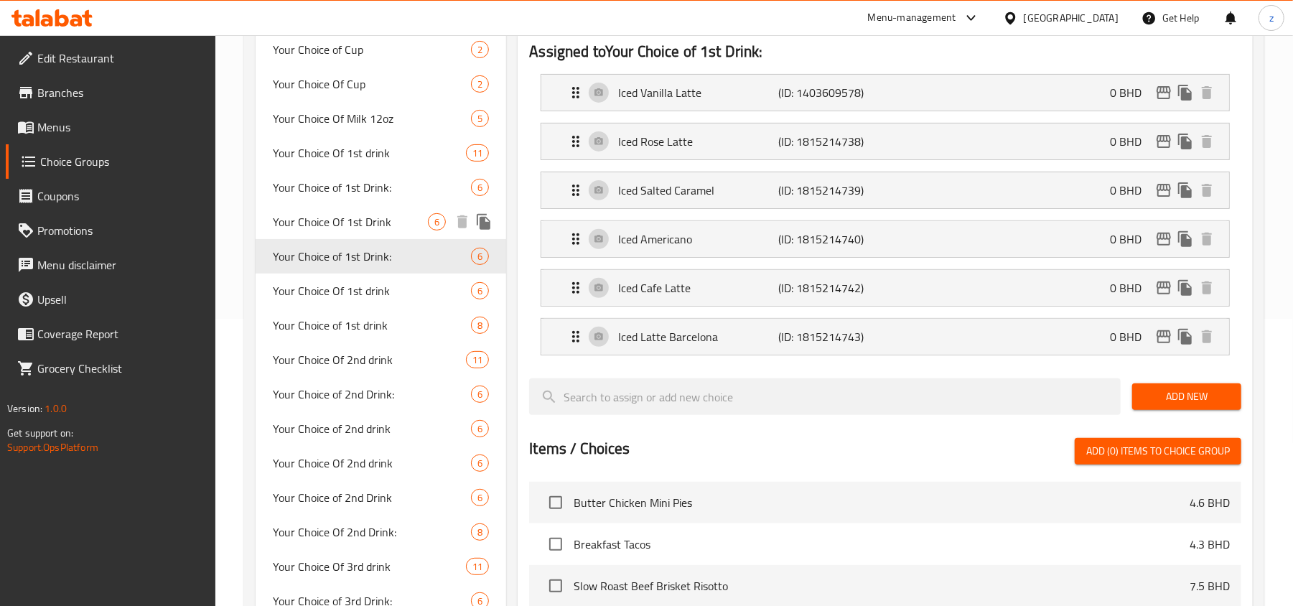
type input "Your Choice of 1st Drink:"
type input "اختيارك من المشروب الأول:"
type input "0"
click at [370, 230] on span "Your Choice Of 1st Drink" at bounding box center [350, 221] width 155 height 17
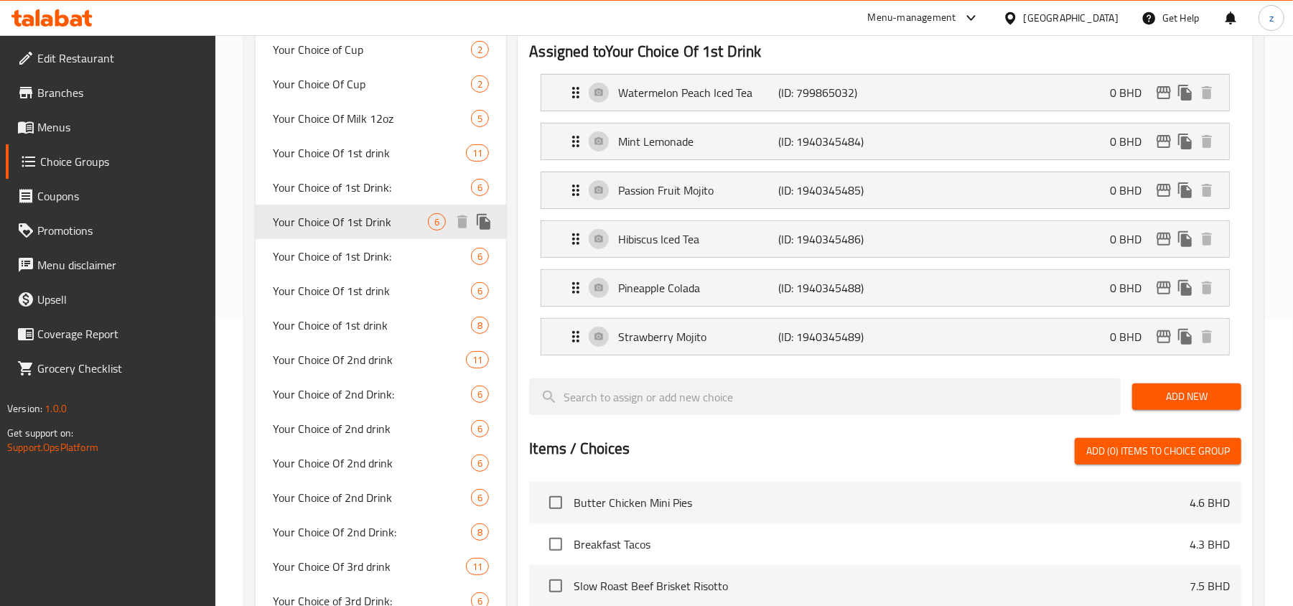
type input "Your Choice Of 1st Drink"
type input "اختيارك للمشروب الأول"
type input "1"
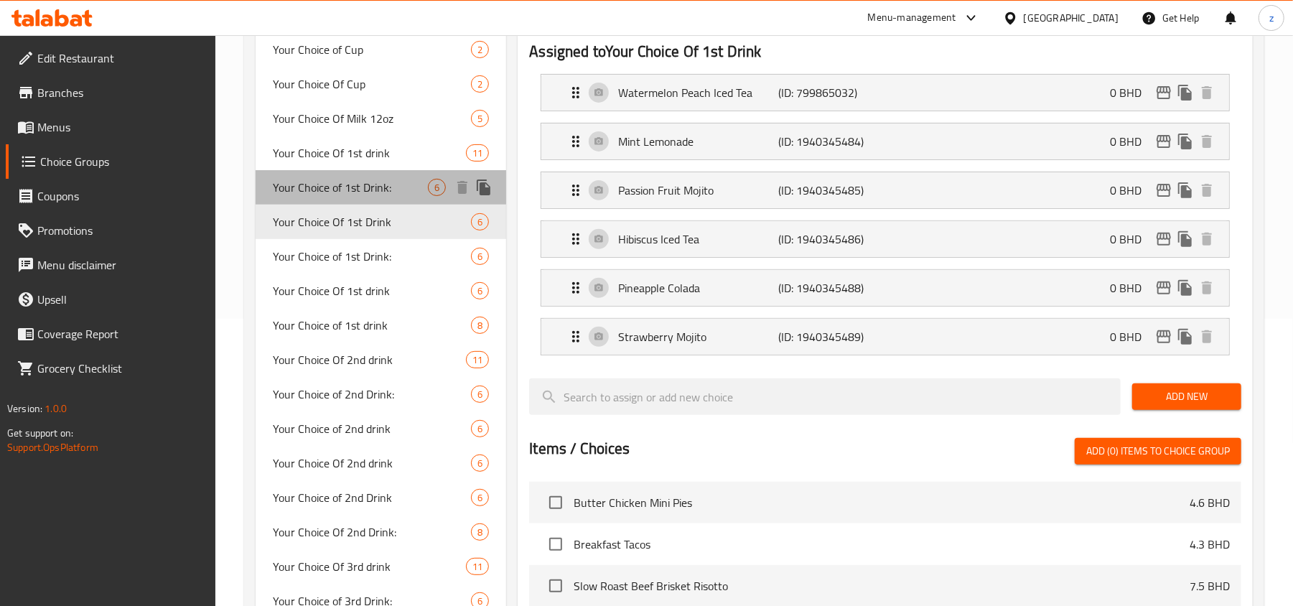
click at [368, 192] on span "Your Choice of 1st Drink:" at bounding box center [350, 187] width 155 height 17
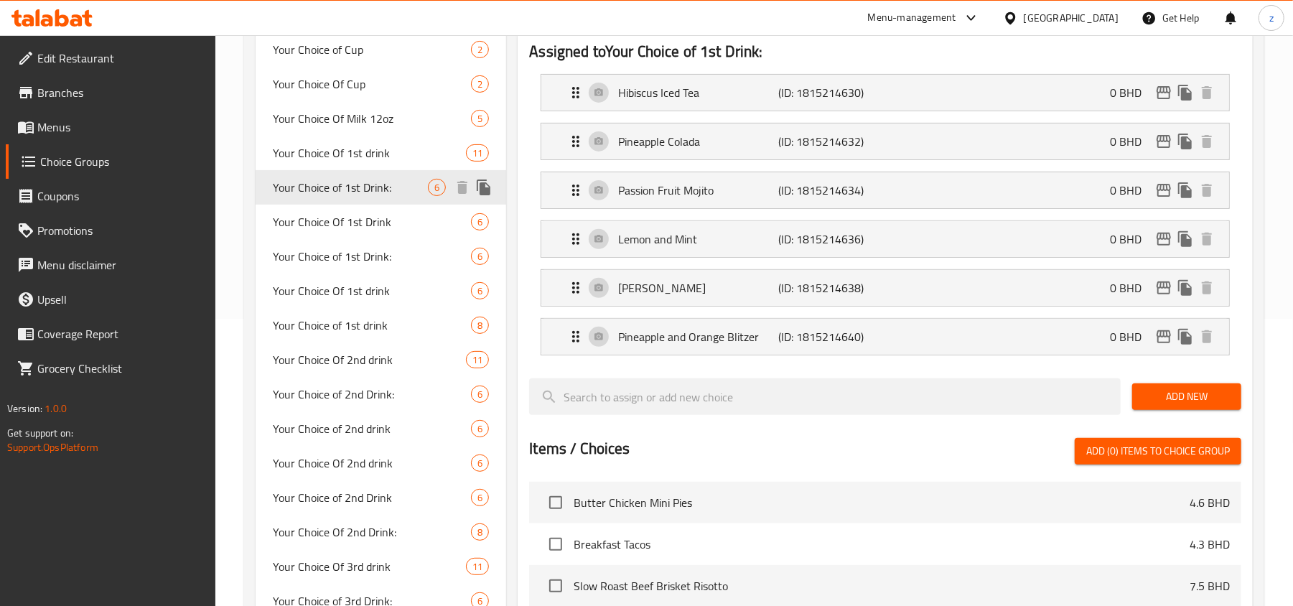
type input "Your Choice of 1st Drink:"
type input "اختيارك من المشروب الأول:"
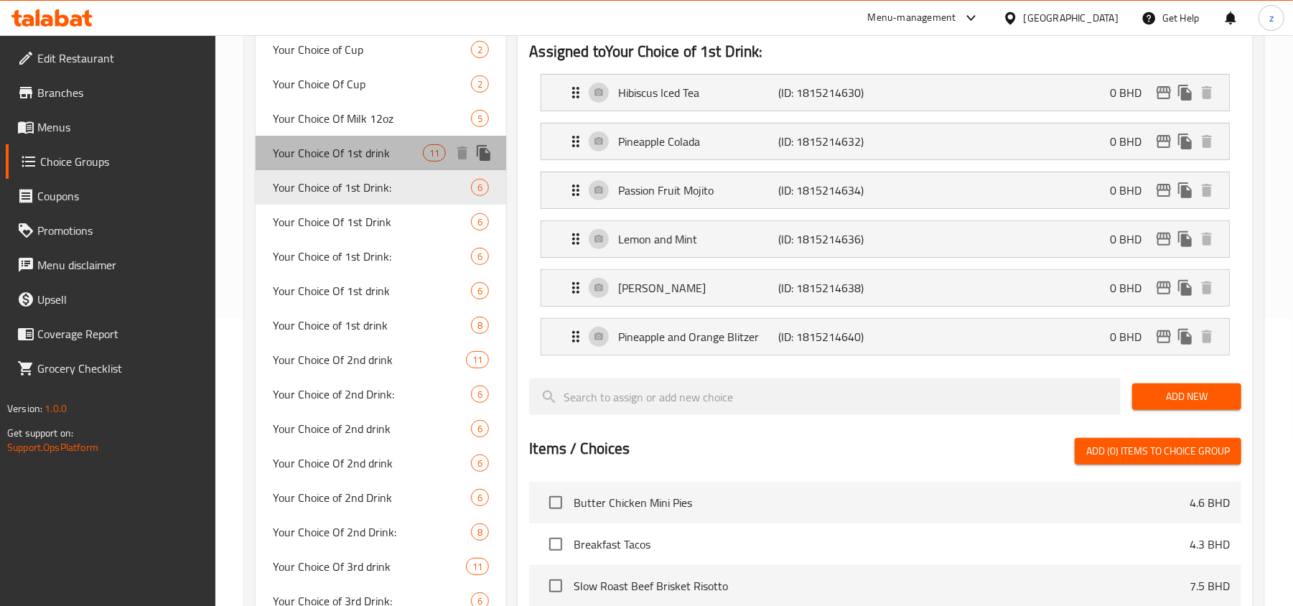
click at [375, 149] on span "Your Choice Of 1st drink" at bounding box center [348, 152] width 150 height 17
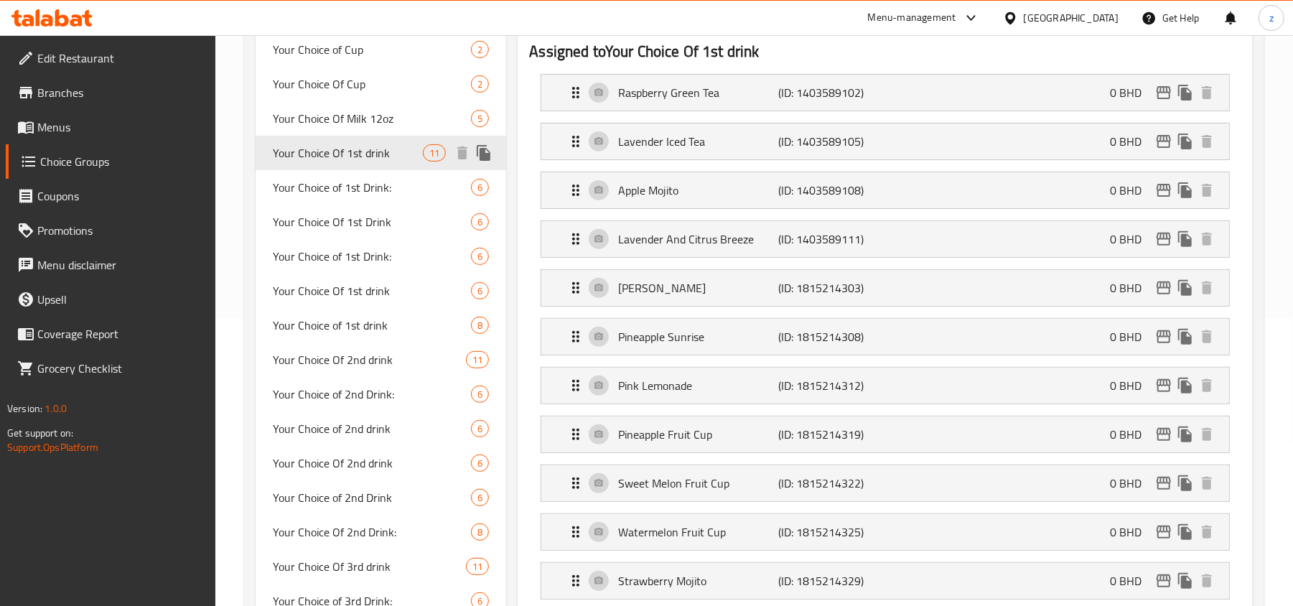
type input "Your Choice Of 1st drink"
type input "اختيارك من المشروب الاول"
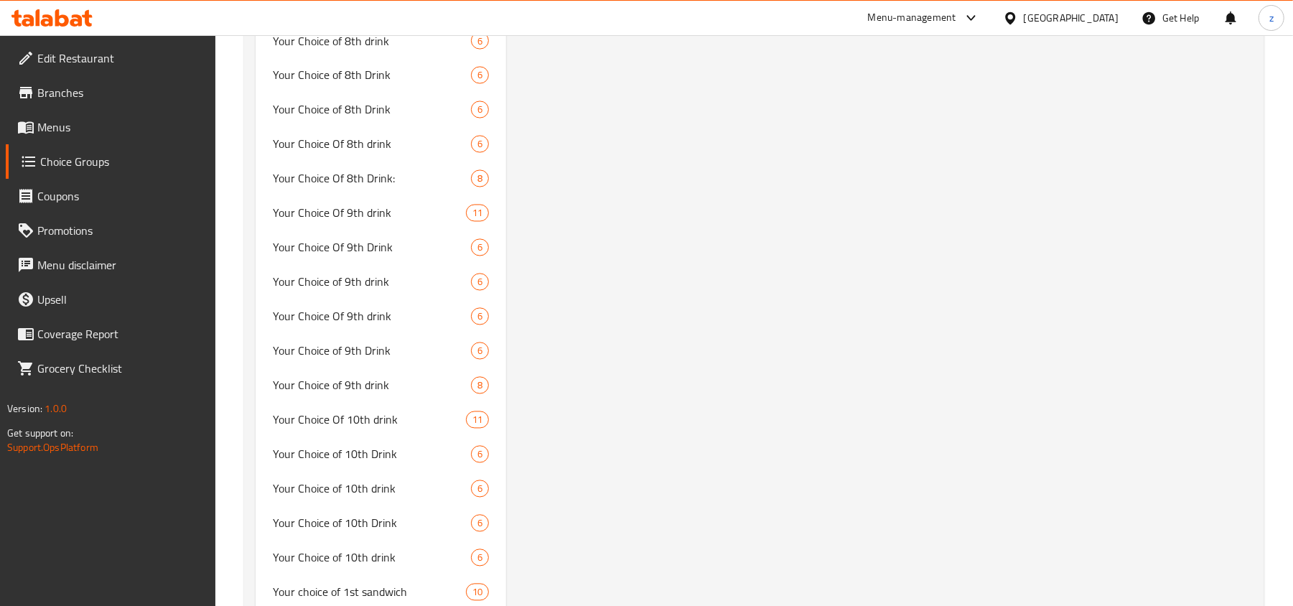
scroll to position [2344, 0]
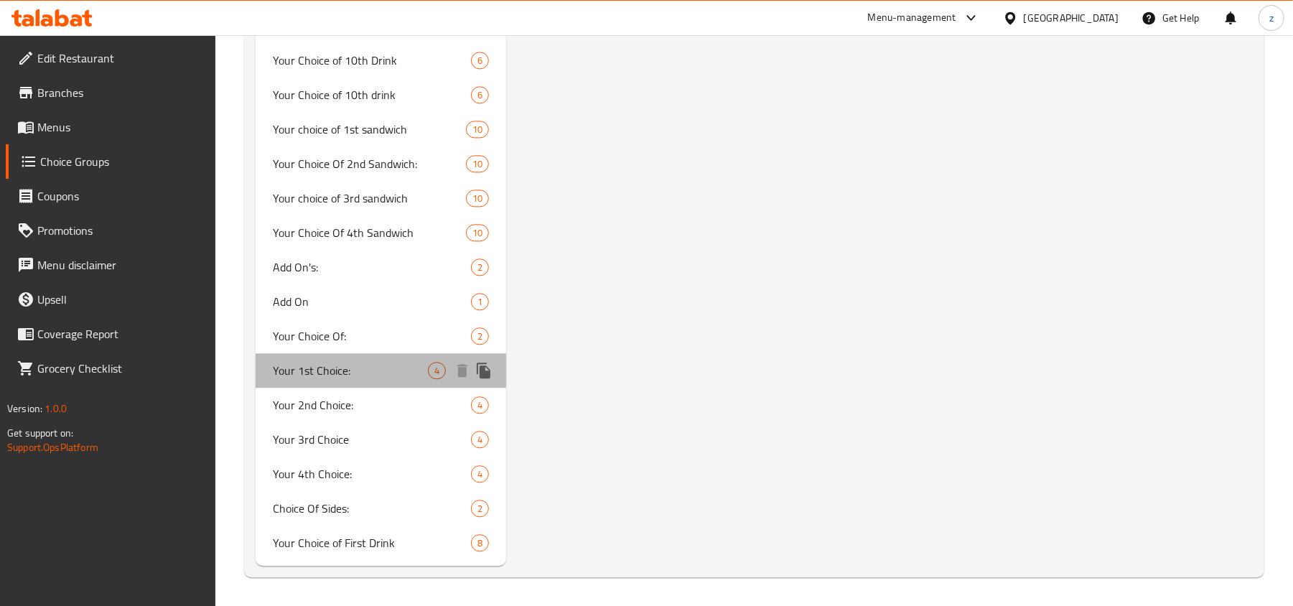
click at [380, 379] on div "Your 1st Choice: 4" at bounding box center [381, 370] width 251 height 34
type input "Your 1st Choice:"
type input "خيارك الأول:"
type input "0"
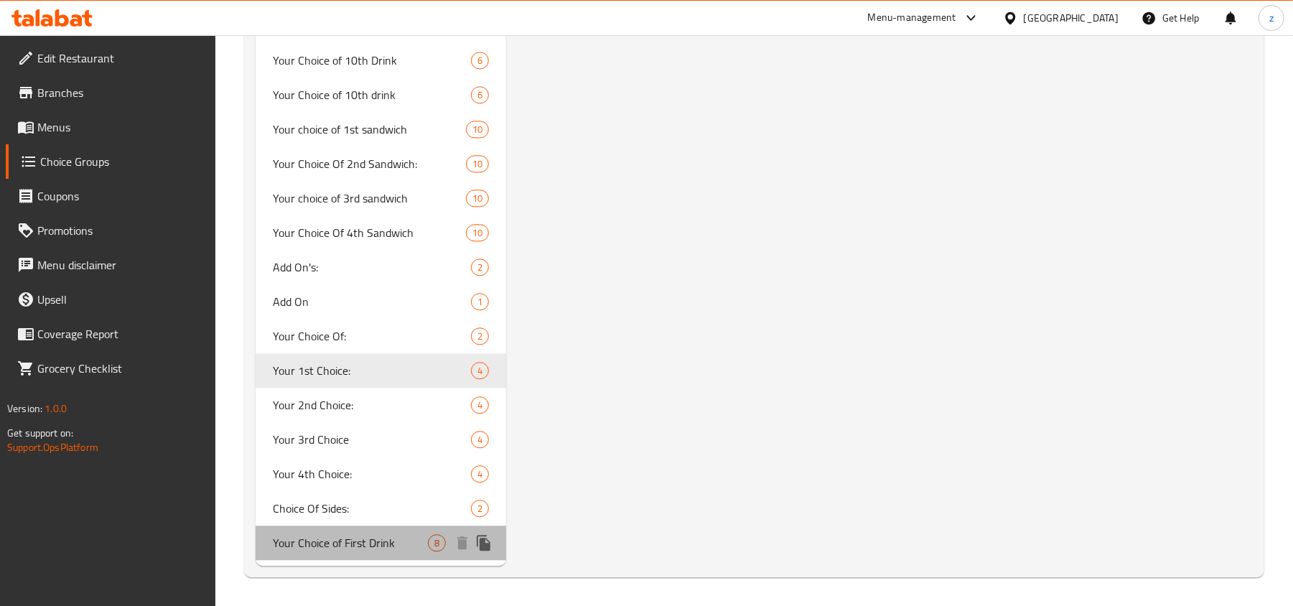
click at [391, 554] on div "Your Choice of First Drink 8" at bounding box center [381, 542] width 251 height 34
type input "Your Choice of First Drink"
type input "اختيارك للمشروب الأول"
type input "1"
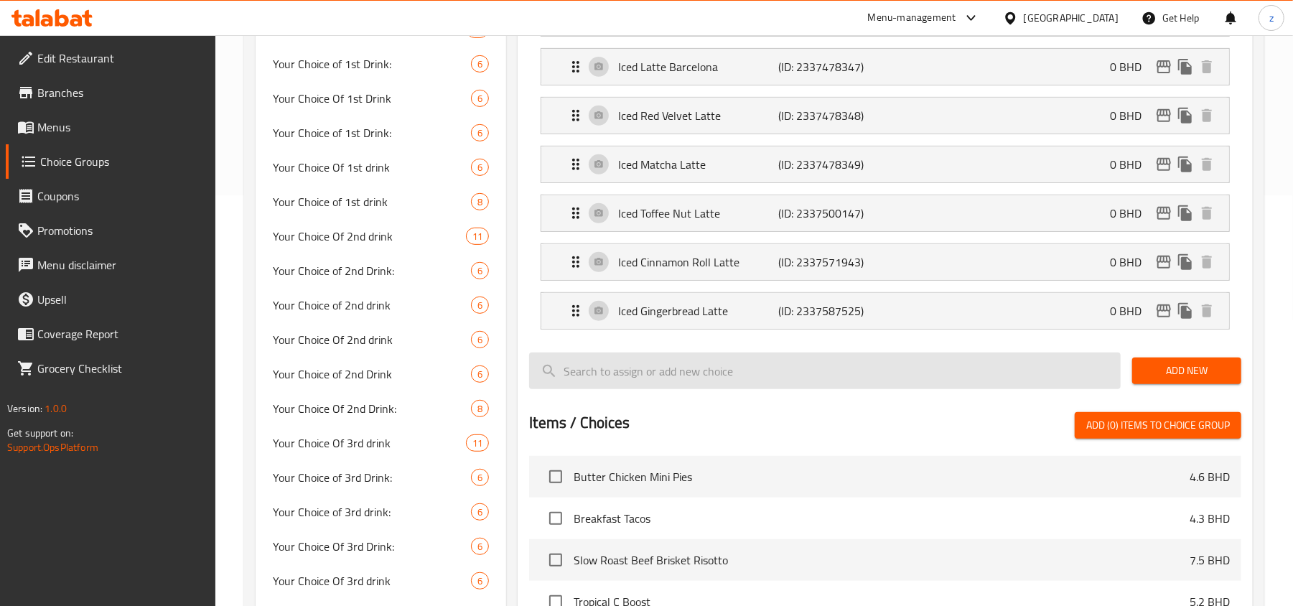
scroll to position [429, 0]
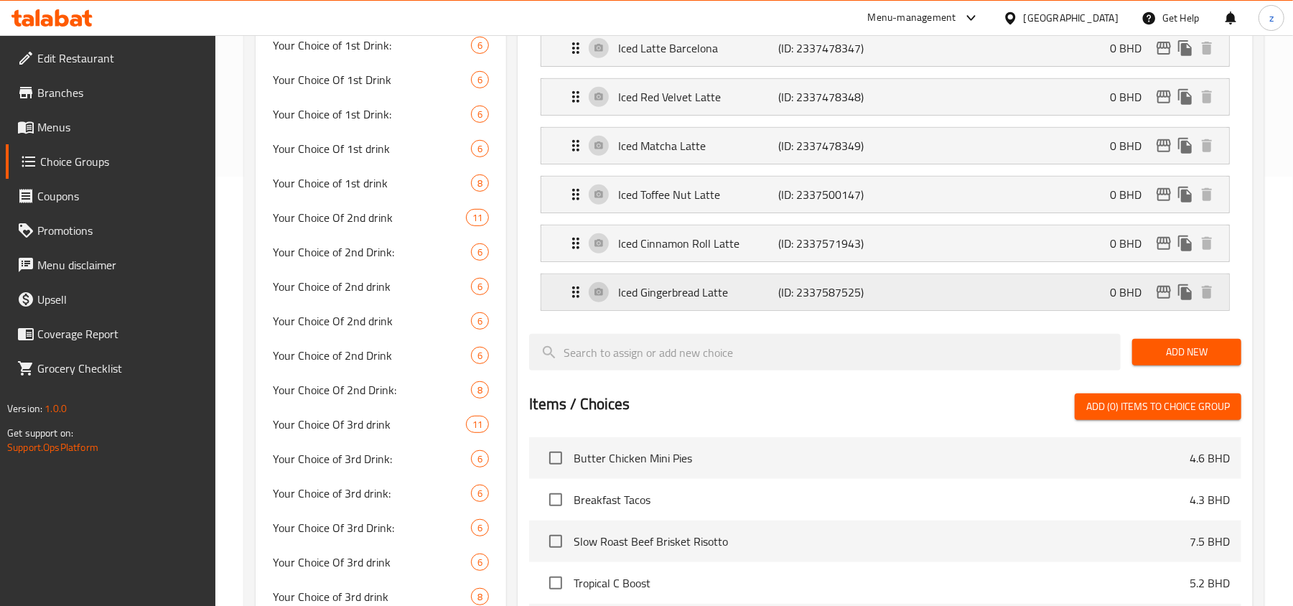
click at [573, 298] on icon "Expand" at bounding box center [575, 291] width 7 height 11
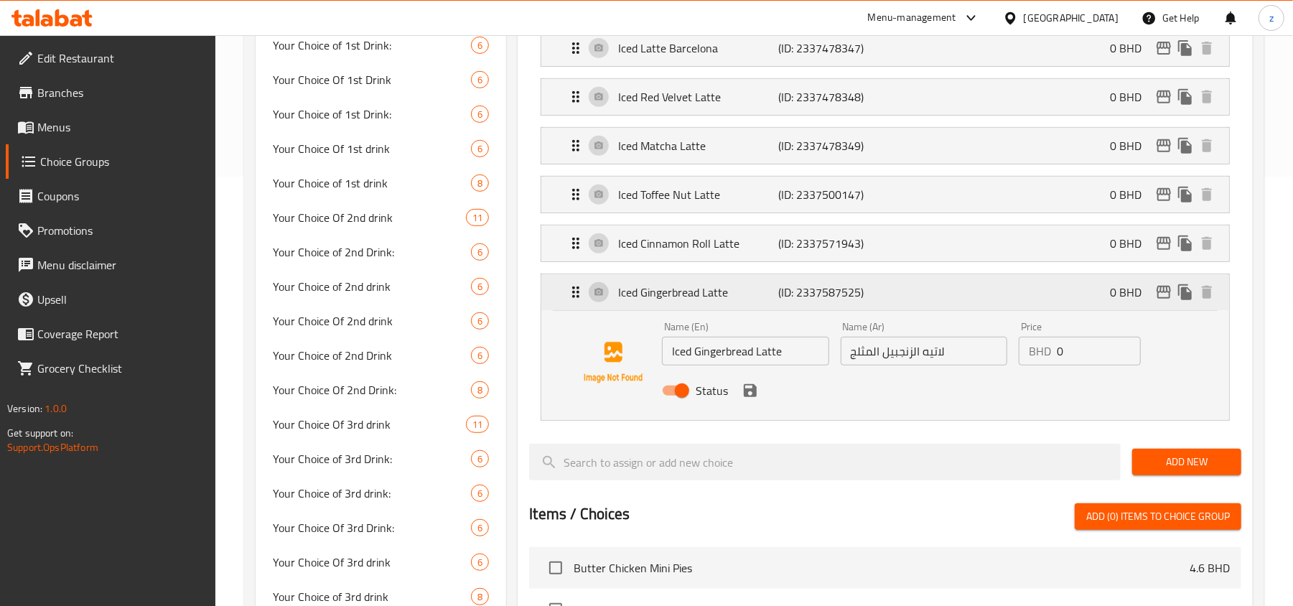
click at [573, 298] on icon "Expand" at bounding box center [575, 291] width 7 height 11
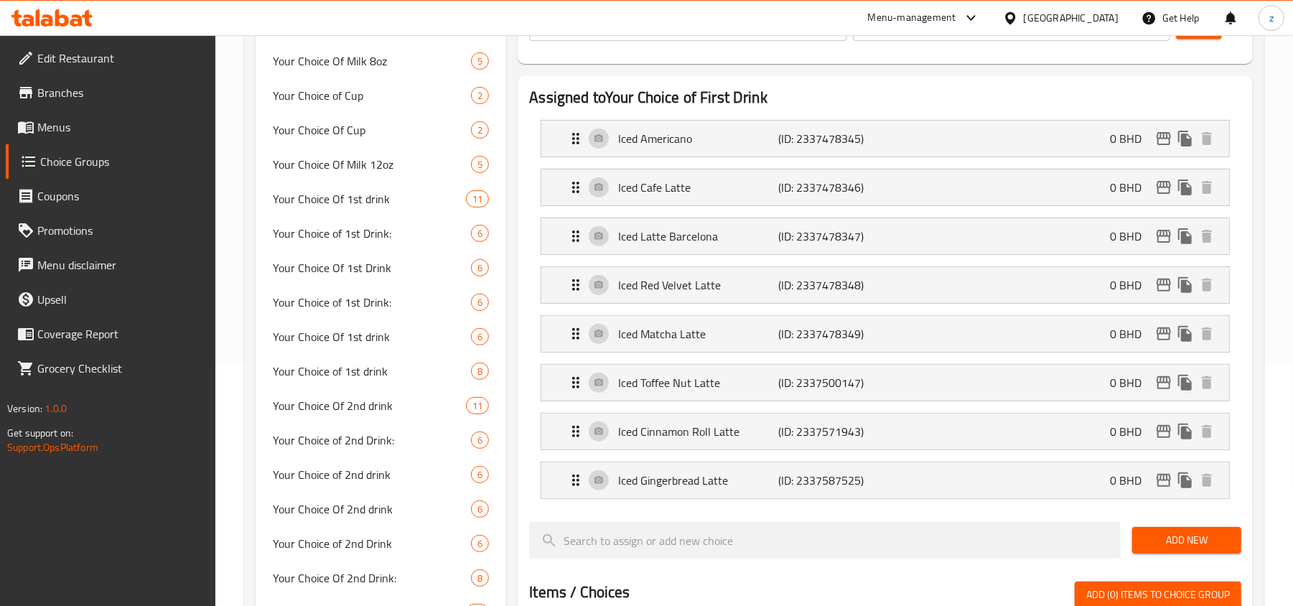
scroll to position [142, 0]
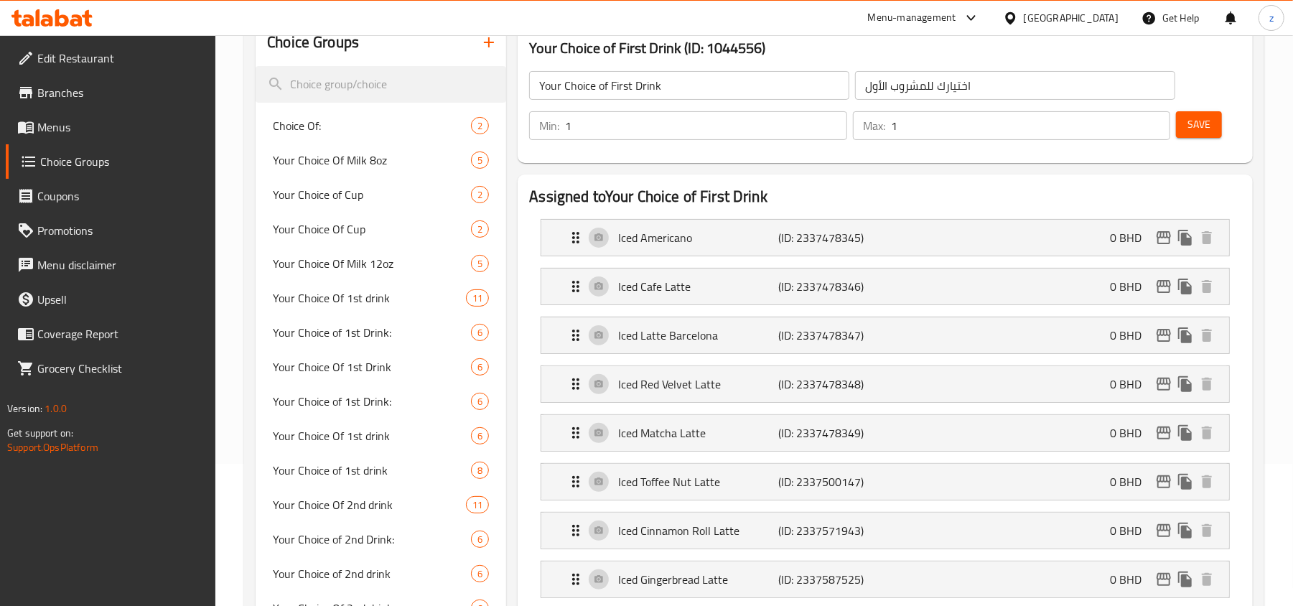
click at [69, 63] on span "Edit Restaurant" at bounding box center [120, 58] width 167 height 17
